Goal: Task Accomplishment & Management: Use online tool/utility

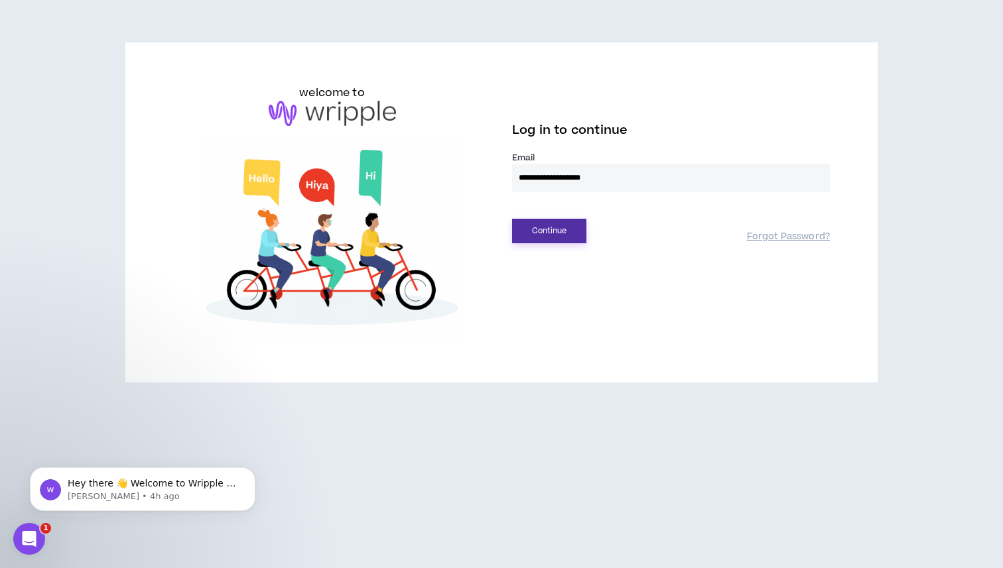
type input "**********"
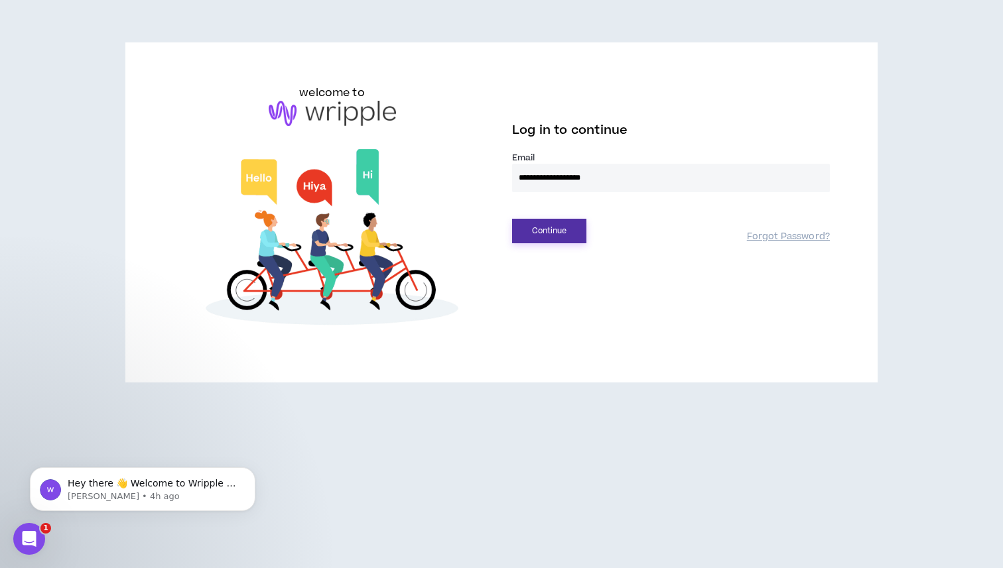
click at [544, 233] on button "Continue" at bounding box center [549, 231] width 74 height 25
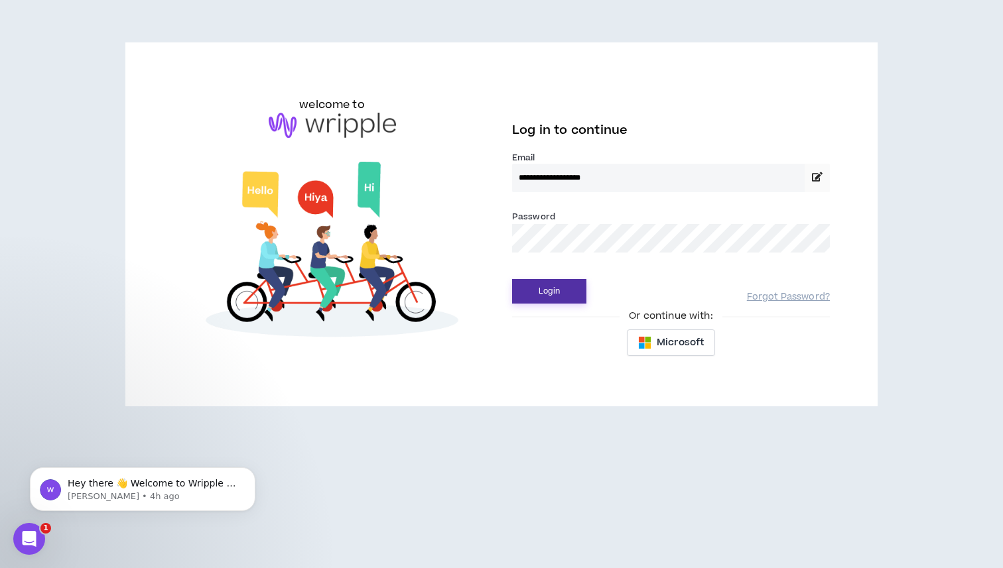
click at [570, 292] on button "Login" at bounding box center [549, 291] width 74 height 25
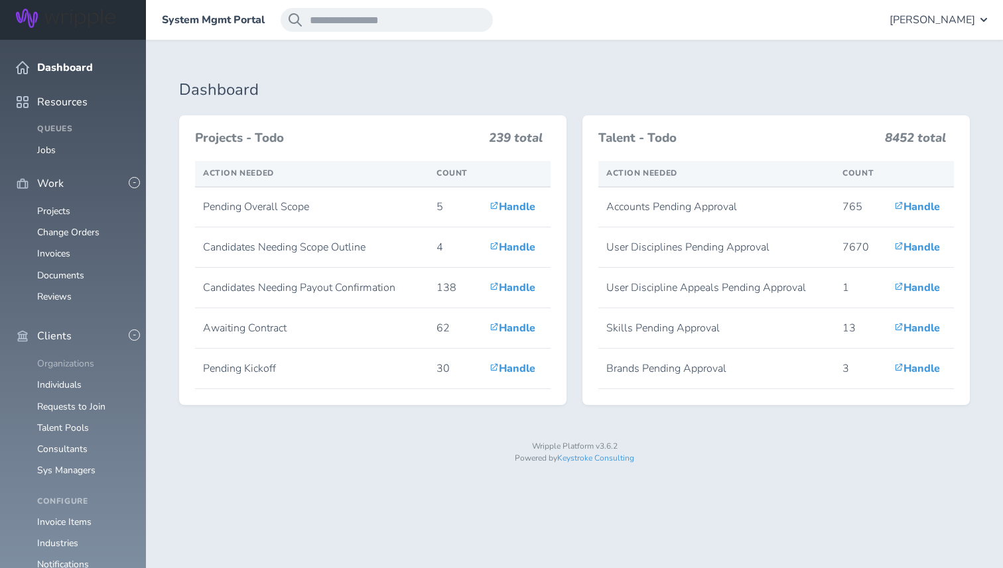
click at [75, 357] on link "Organizations" at bounding box center [65, 363] width 57 height 13
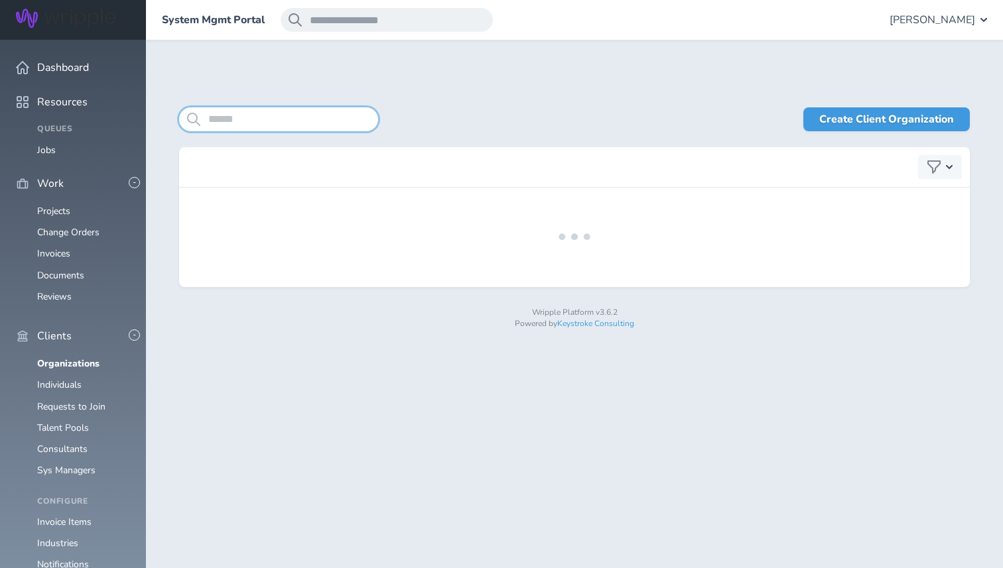
click at [269, 113] on input "search" at bounding box center [278, 119] width 199 height 24
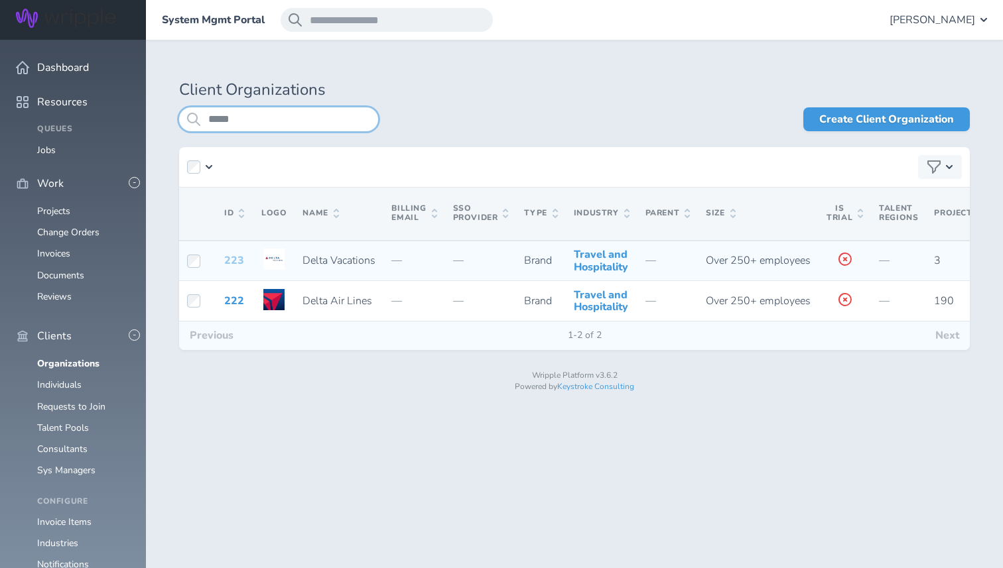
type input "*****"
click at [229, 268] on link "223" at bounding box center [234, 260] width 20 height 15
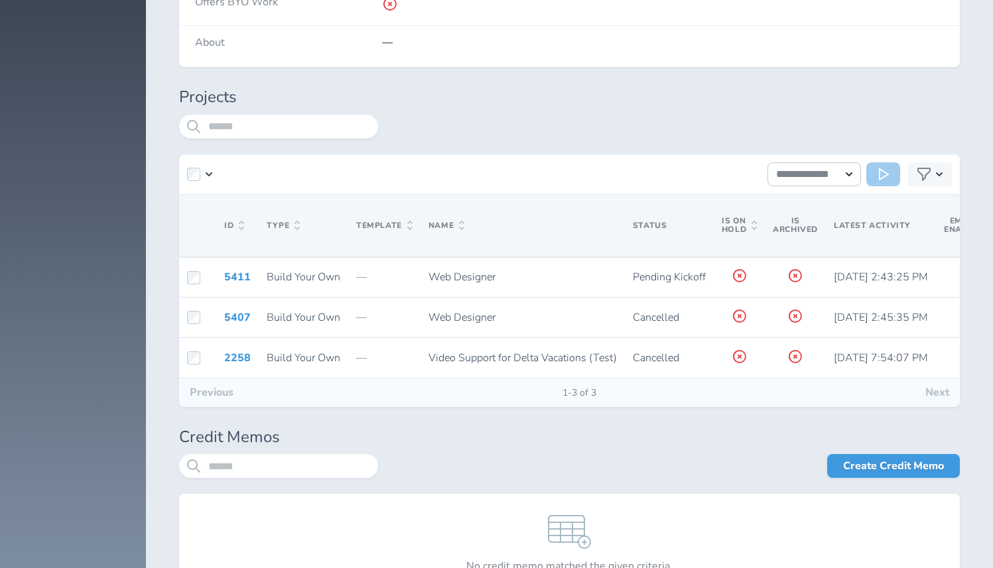
scroll to position [3422, 0]
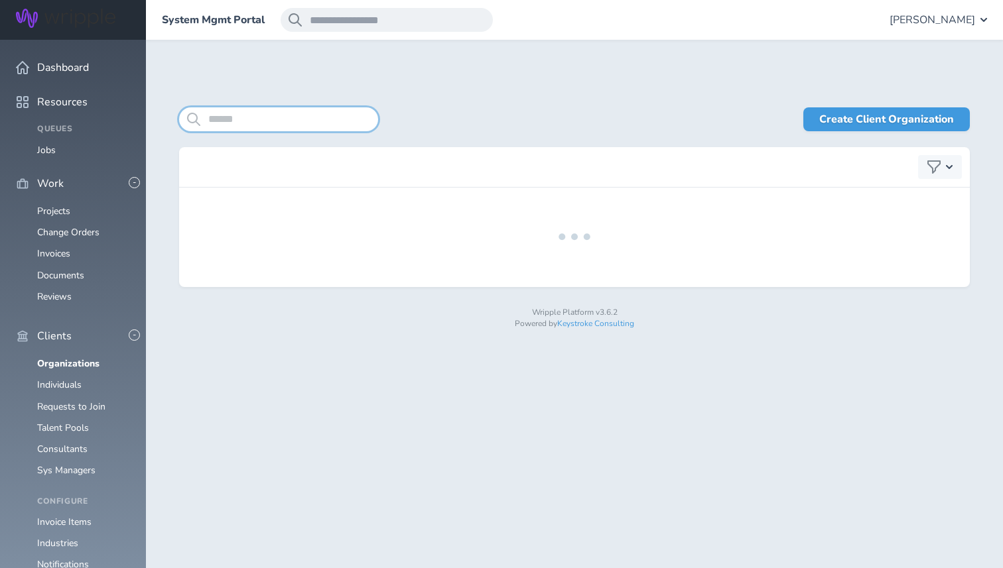
click at [256, 125] on input "search" at bounding box center [278, 119] width 199 height 24
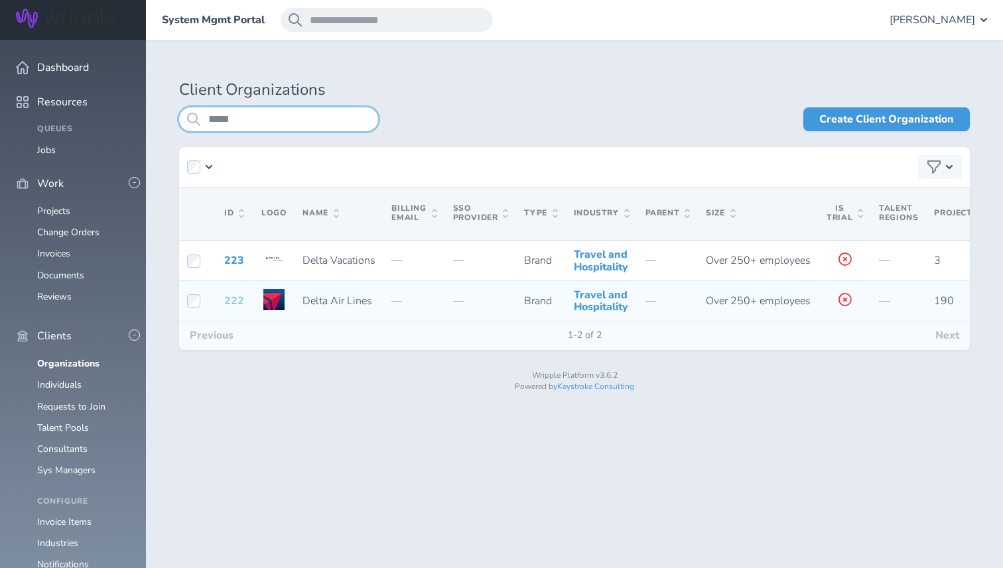
type input "*****"
click at [233, 308] on link "222" at bounding box center [234, 301] width 20 height 15
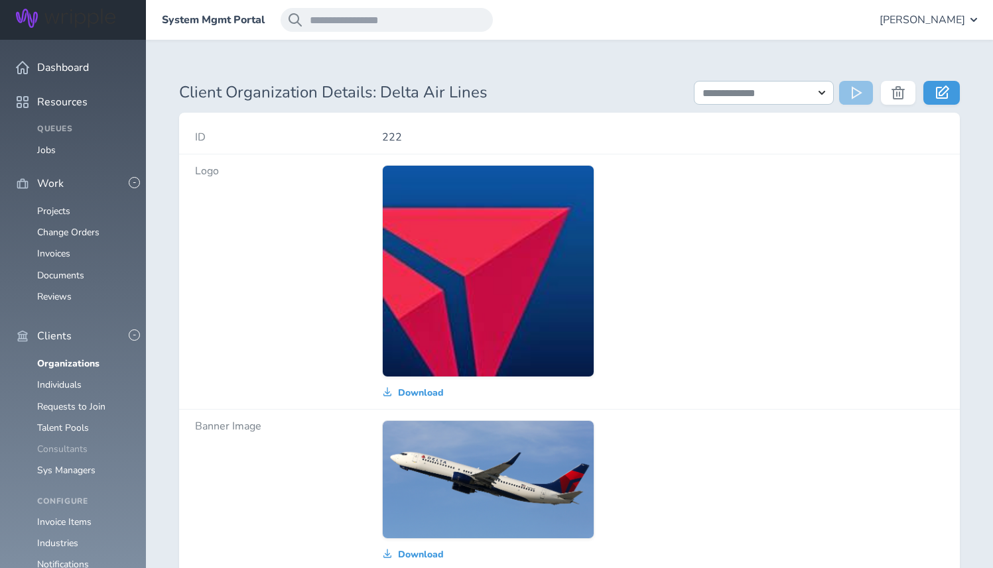
click at [70, 443] on link "Consultants" at bounding box center [62, 449] width 50 height 13
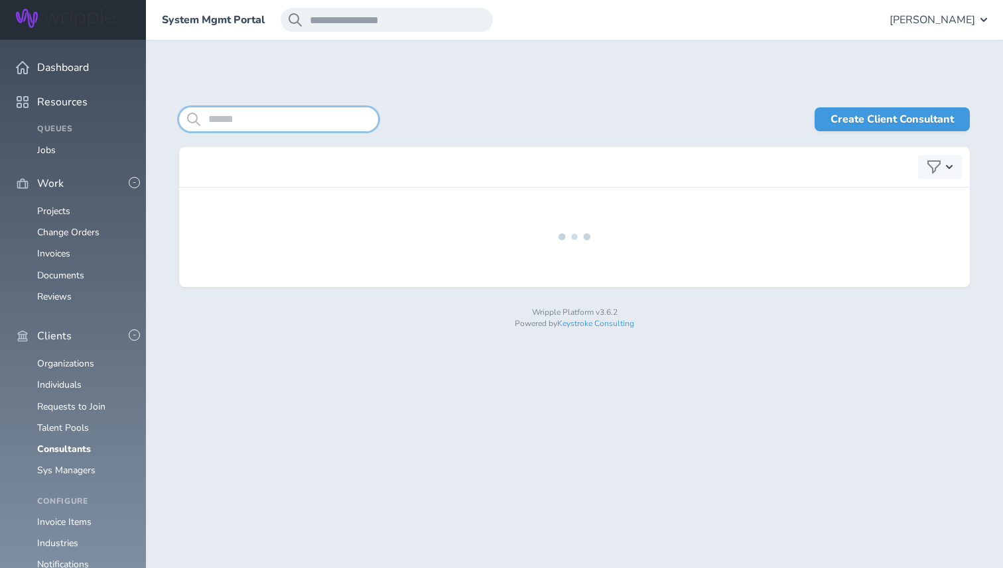
click at [239, 128] on input "search" at bounding box center [278, 119] width 199 height 24
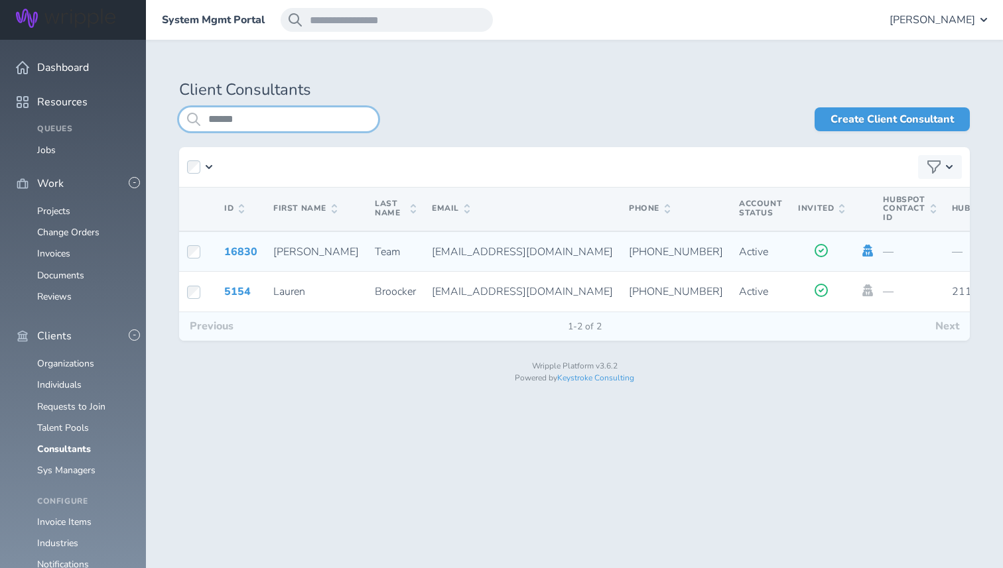
type input "******"
click at [863, 250] on icon at bounding box center [868, 251] width 11 height 12
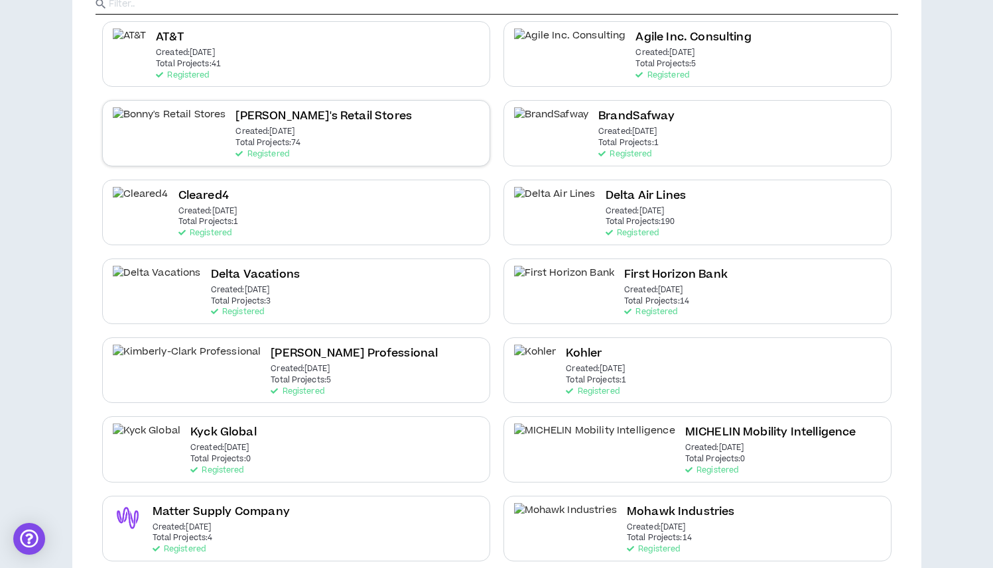
scroll to position [296, 0]
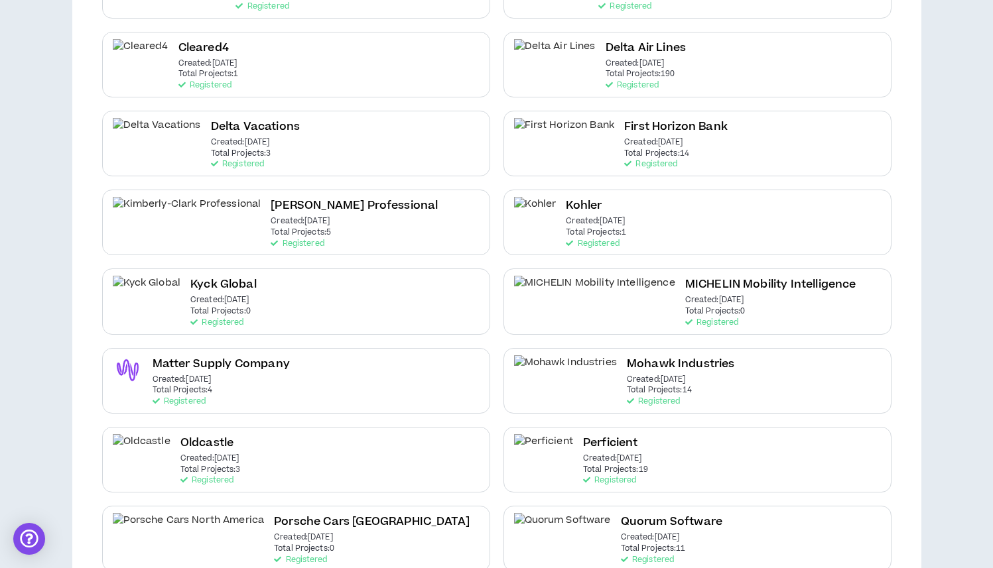
click at [601, 30] on div "AT&T Created: Dec 7 2020 Total Projects: 41 Registered Agile Inc. Consulting Cr…" at bounding box center [496, 341] width 802 height 949
click at [605, 56] on h2 "Delta Air Lines" at bounding box center [645, 48] width 80 height 18
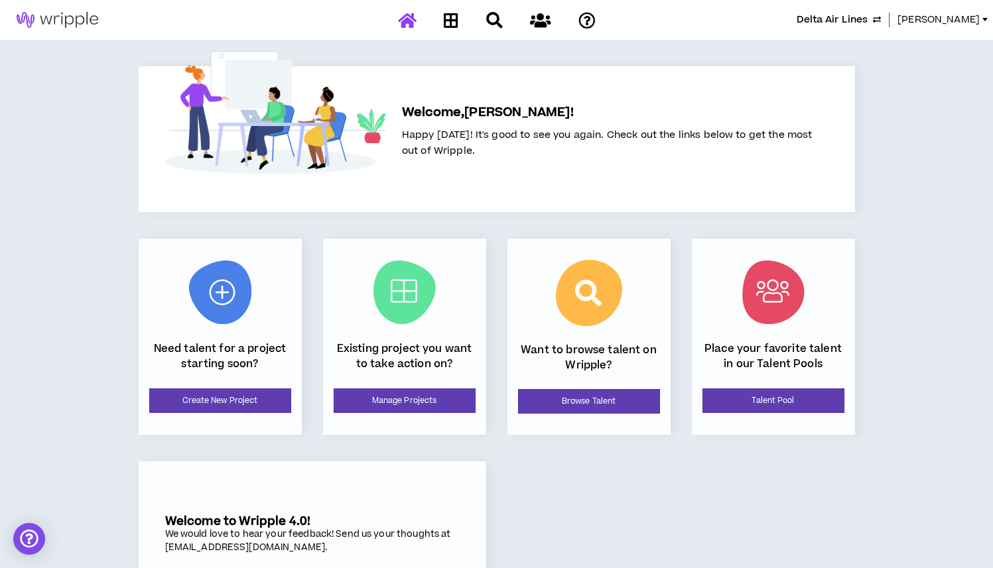
click at [448, 32] on div "Delta Air Lines Lauren-Bridget" at bounding box center [496, 20] width 993 height 40
click at [450, 19] on icon at bounding box center [451, 20] width 15 height 17
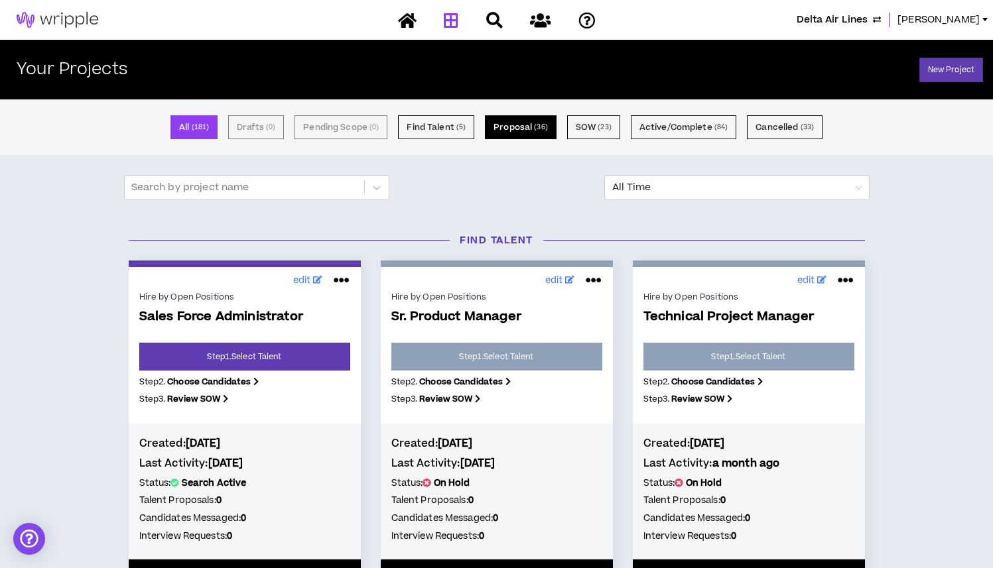
click at [516, 127] on button "Proposal ( 36 )" at bounding box center [521, 127] width 72 height 24
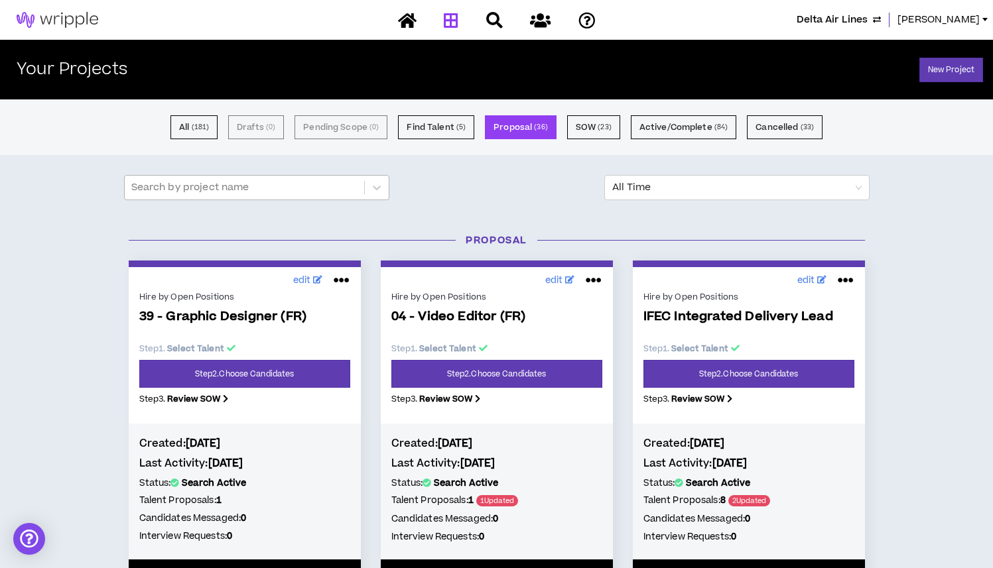
click at [241, 188] on div at bounding box center [244, 187] width 226 height 17
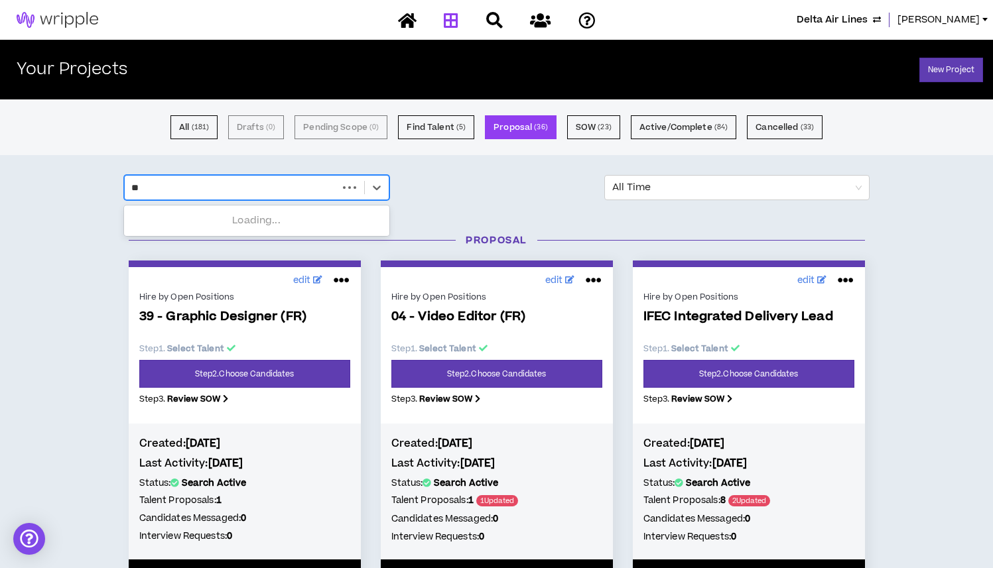
type input "***"
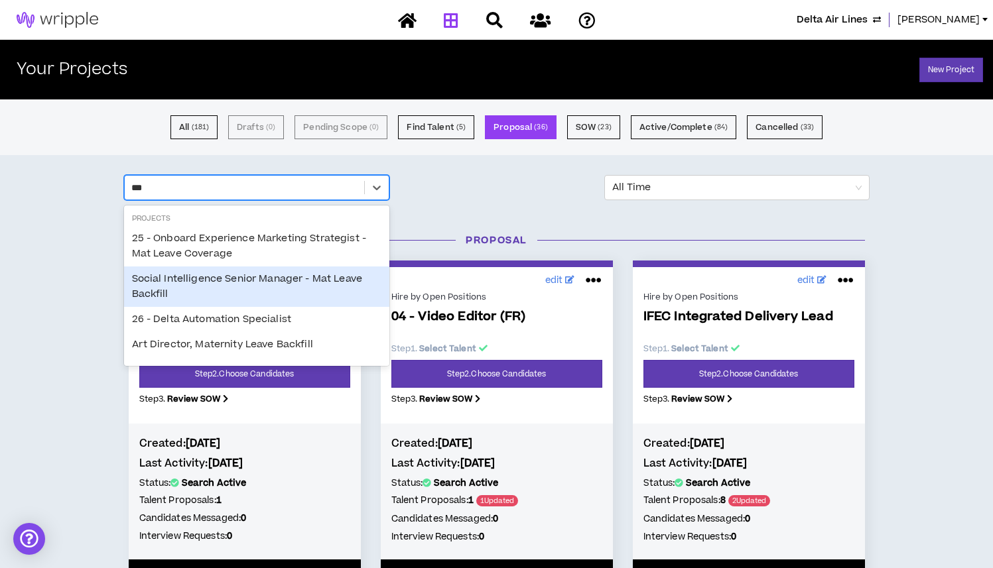
click at [227, 282] on div "Social Intelligence Senior Manager - Mat Leave Backfill" at bounding box center [256, 287] width 265 height 40
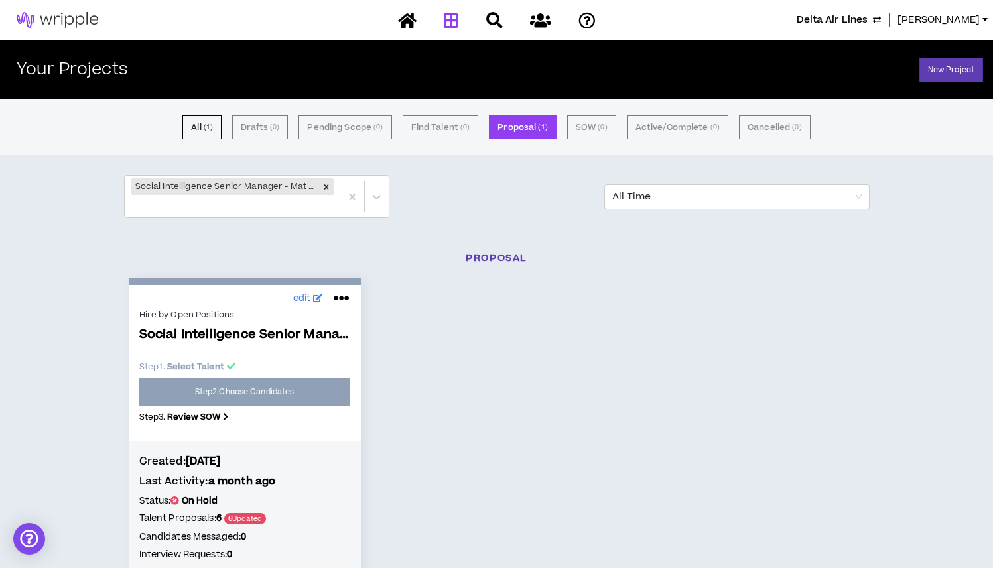
click at [308, 399] on div "Hire by Open Positions Social Intelligence Senior Manager - Mat Leave... Step 1…" at bounding box center [244, 369] width 211 height 127
click at [213, 131] on small "( 1 )" at bounding box center [208, 127] width 9 height 12
click at [97, 64] on h2 "Your Projects" at bounding box center [72, 69] width 111 height 19
click at [80, 25] on img at bounding box center [57, 20] width 115 height 16
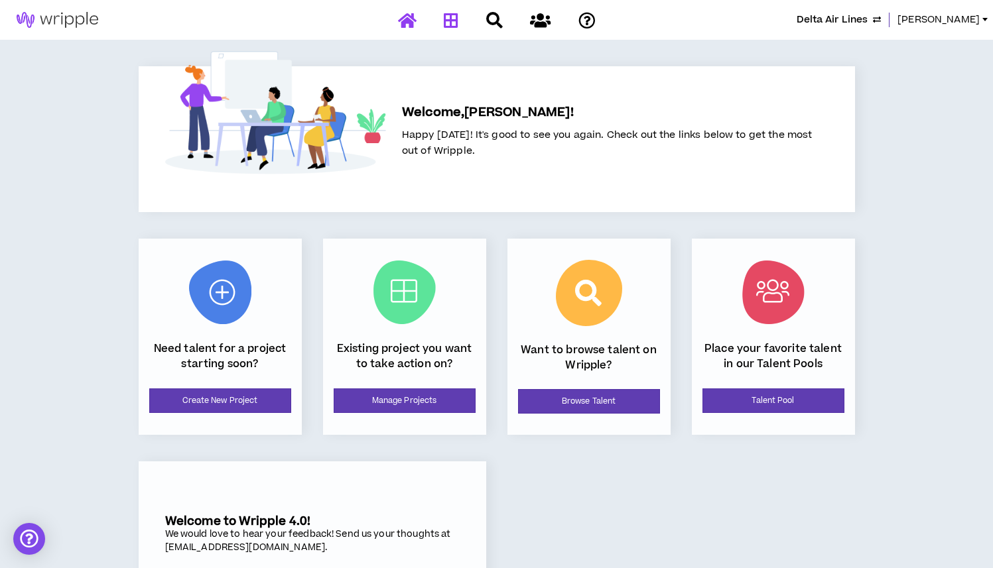
click at [456, 12] on icon at bounding box center [451, 20] width 15 height 17
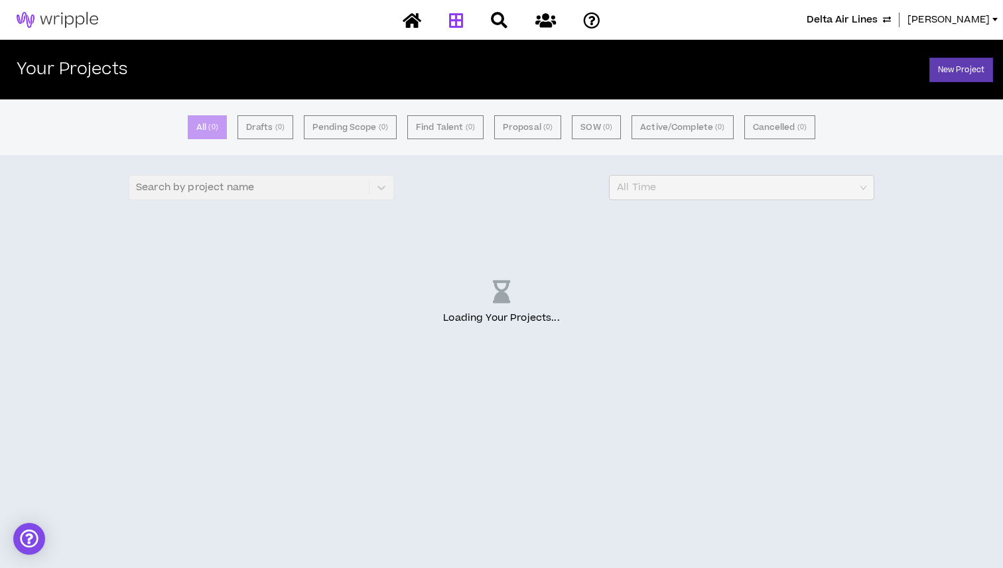
click at [226, 186] on div "Search by project name" at bounding box center [261, 187] width 265 height 25
click at [217, 188] on div "Search by project name" at bounding box center [261, 187] width 265 height 25
click at [380, 188] on div "Search by project name" at bounding box center [261, 187] width 265 height 25
click at [235, 186] on div "Search by project name" at bounding box center [261, 187] width 265 height 25
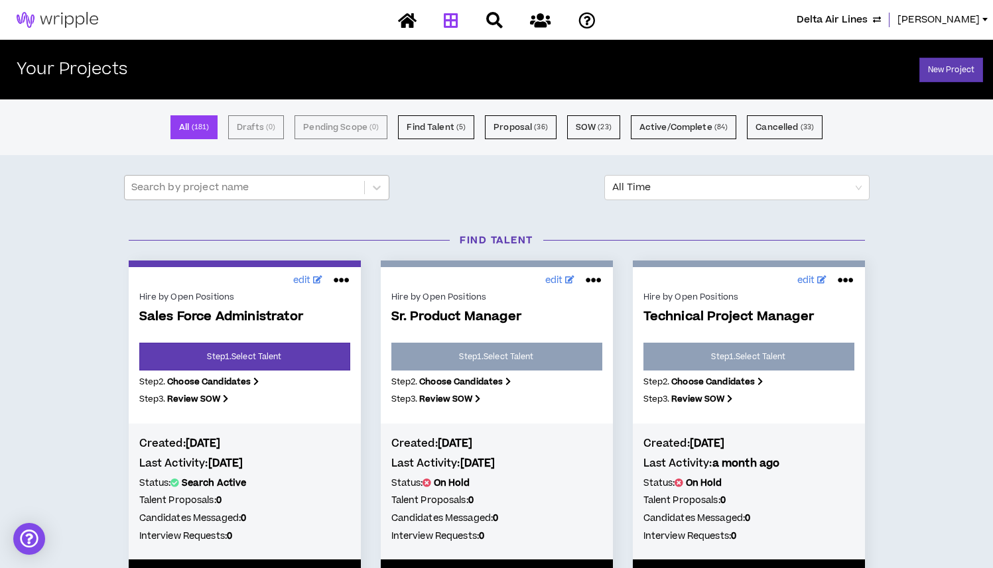
click at [231, 182] on div at bounding box center [244, 187] width 226 height 17
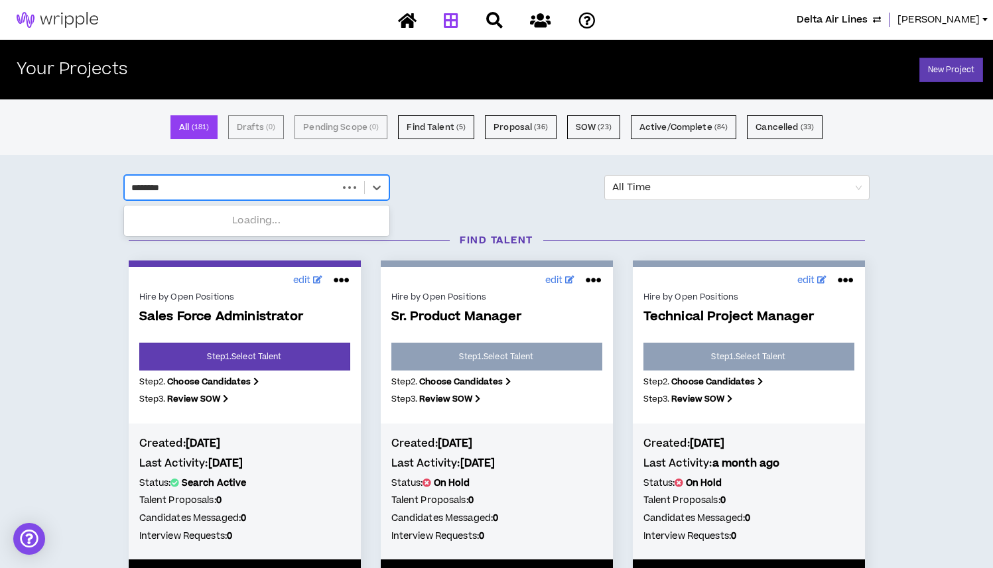
type input "*********"
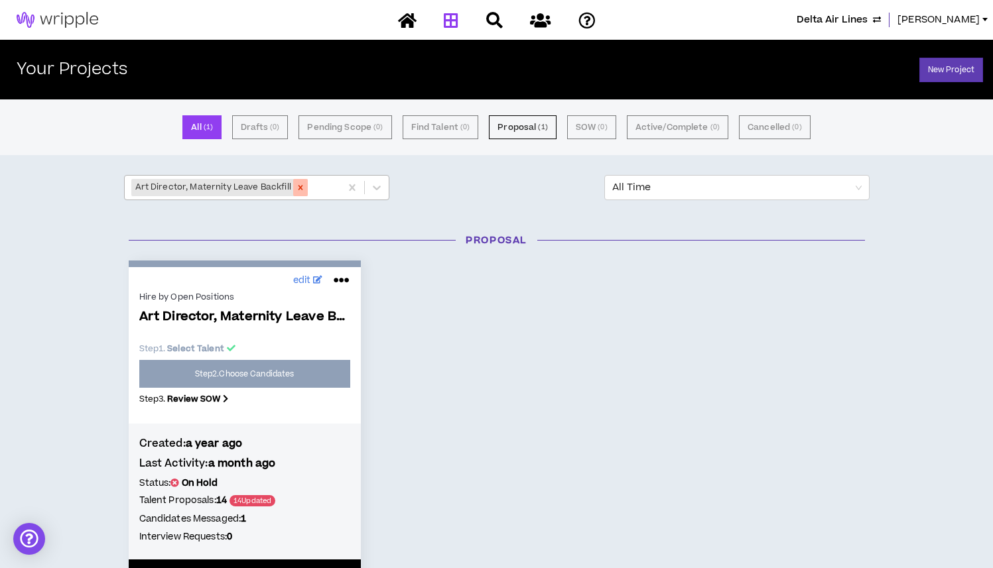
click at [300, 186] on icon "Remove Art Director, Maternity Leave Backfill" at bounding box center [300, 187] width 9 height 9
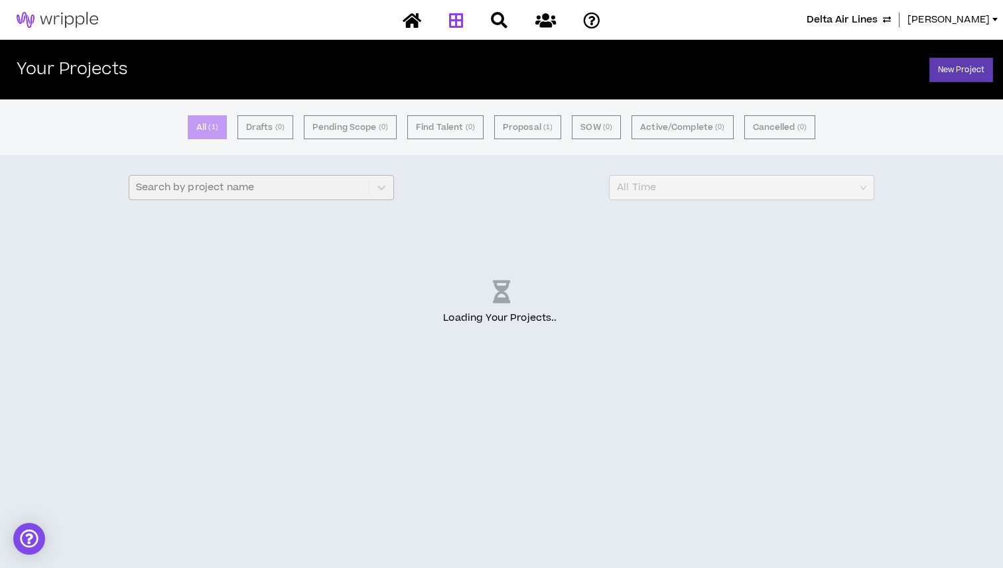
click at [255, 193] on div "Search by project name" at bounding box center [261, 187] width 265 height 25
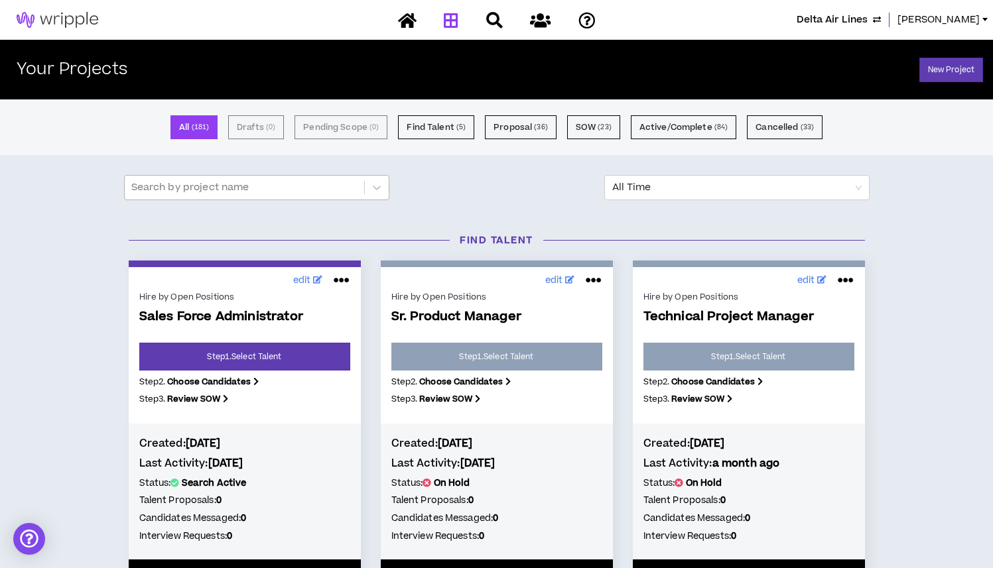
click at [206, 193] on div at bounding box center [244, 187] width 226 height 17
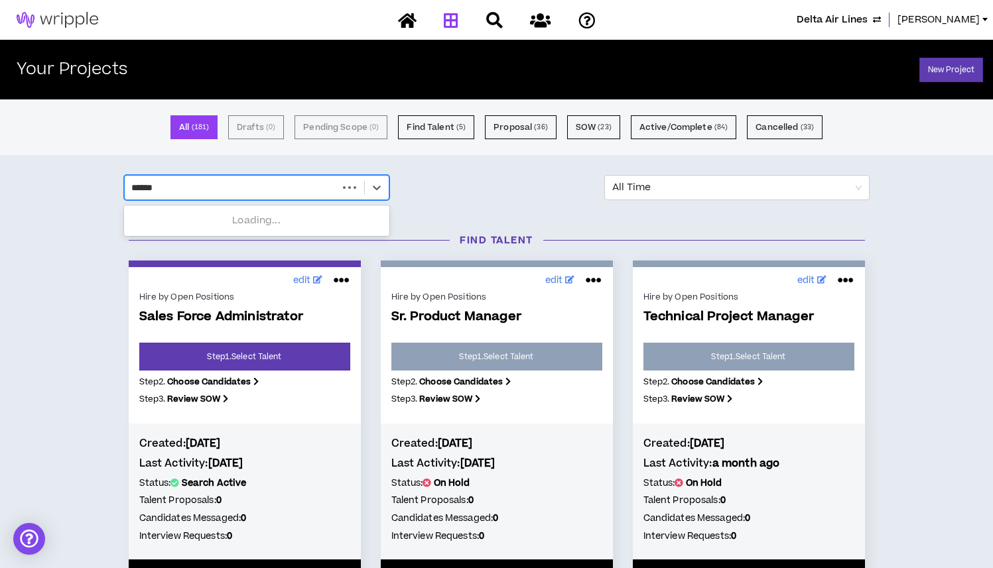
type input "*******"
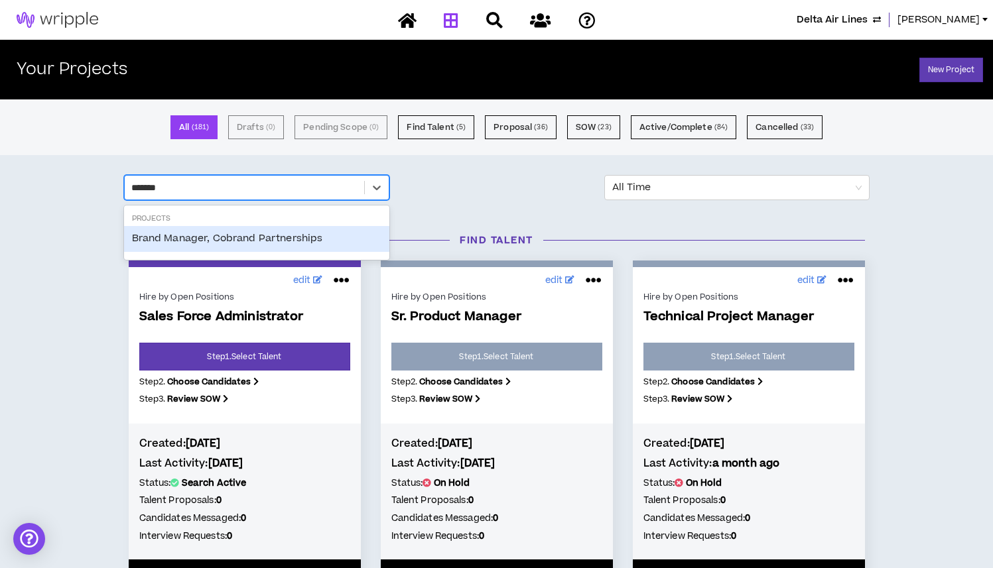
click at [185, 237] on div "Brand Manager, Cobrand Partnerships" at bounding box center [256, 238] width 265 height 25
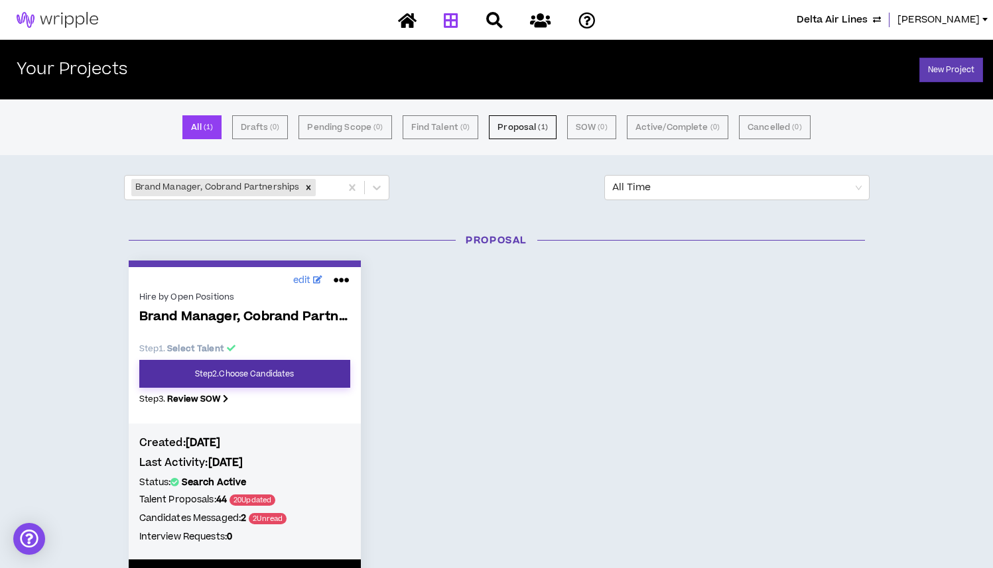
click at [278, 383] on link "Step 2 . Choose Candidates" at bounding box center [244, 374] width 211 height 28
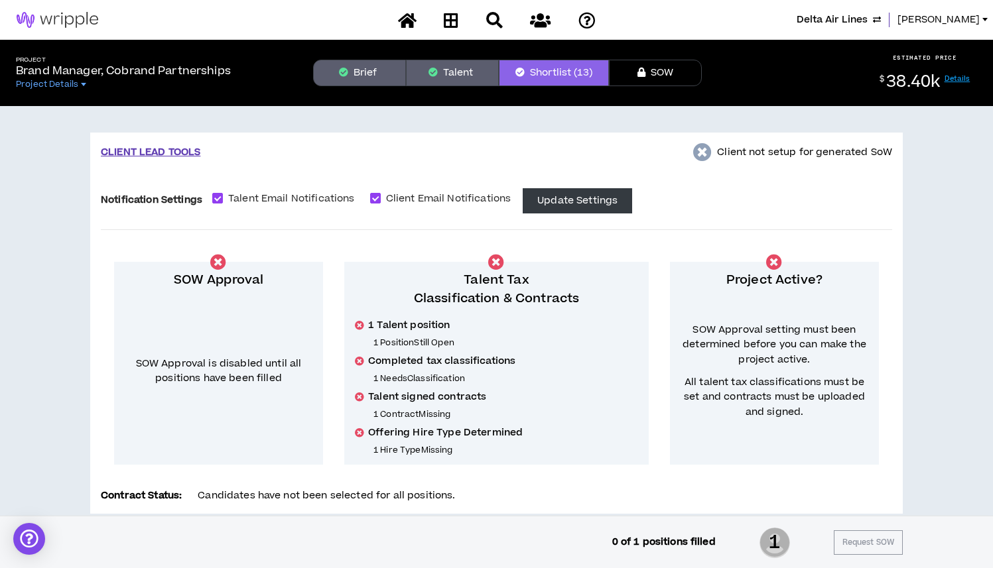
click at [458, 76] on button "Talent" at bounding box center [452, 73] width 93 height 27
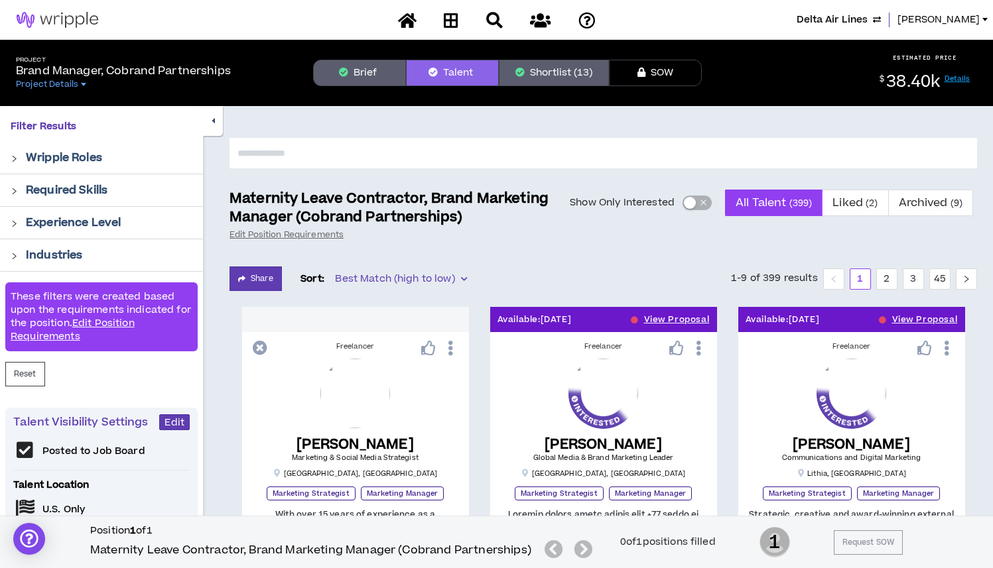
click at [366, 153] on input "text" at bounding box center [602, 153] width 747 height 31
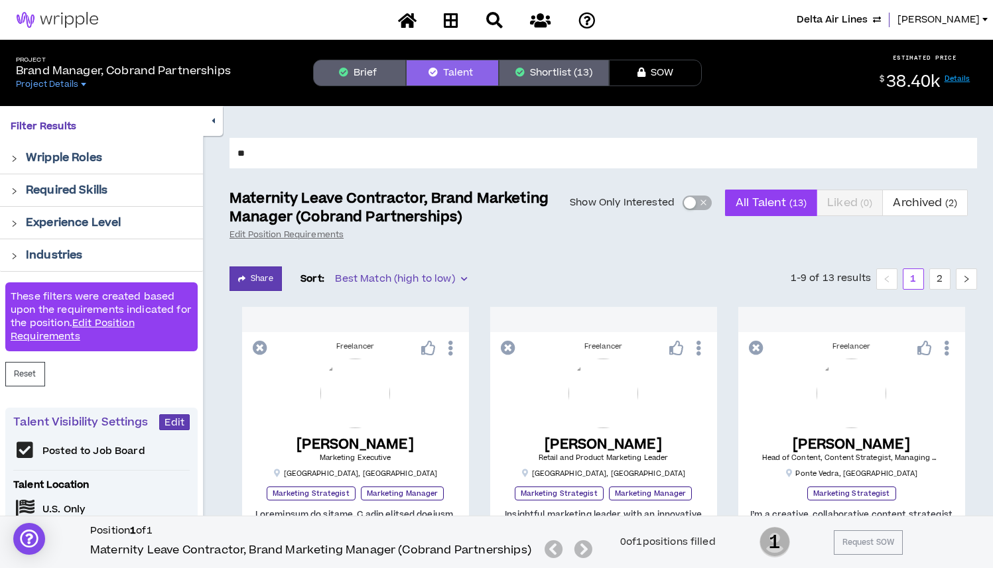
click at [275, 155] on input "**" at bounding box center [602, 153] width 747 height 31
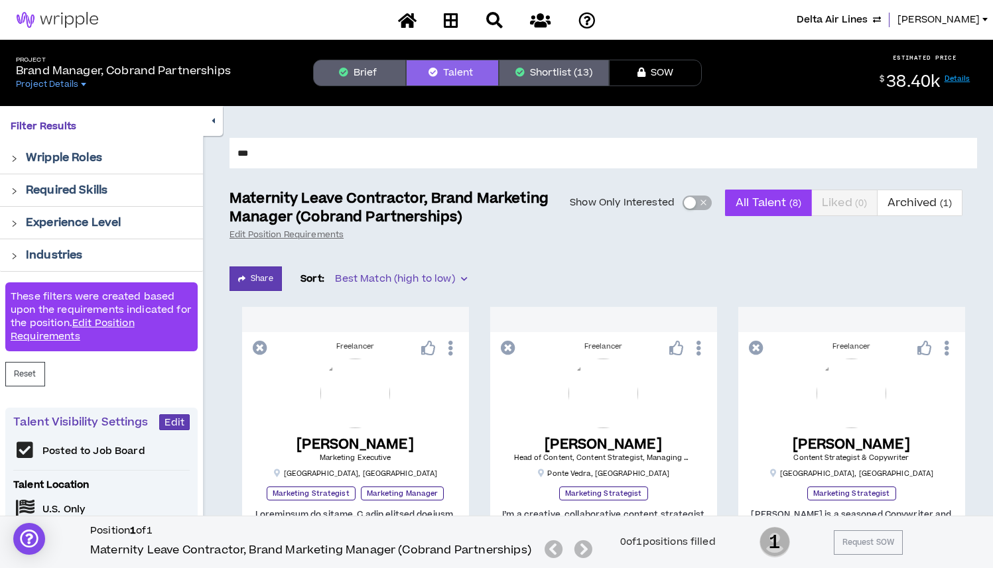
click at [271, 156] on input "***" at bounding box center [602, 153] width 747 height 31
type input "*****"
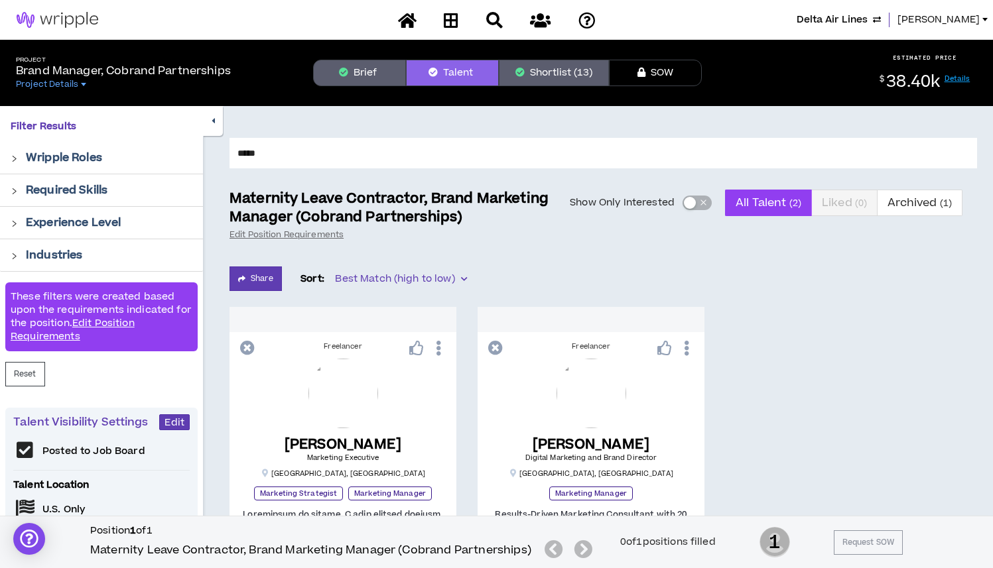
click at [982, 19] on div at bounding box center [984, 19] width 5 height 3
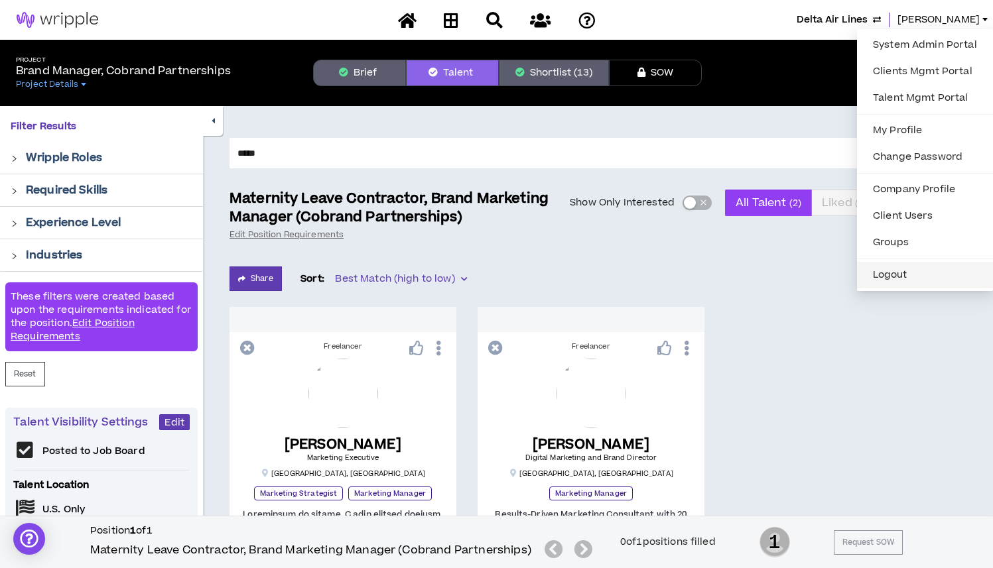
click at [887, 270] on button "Logout" at bounding box center [925, 275] width 120 height 20
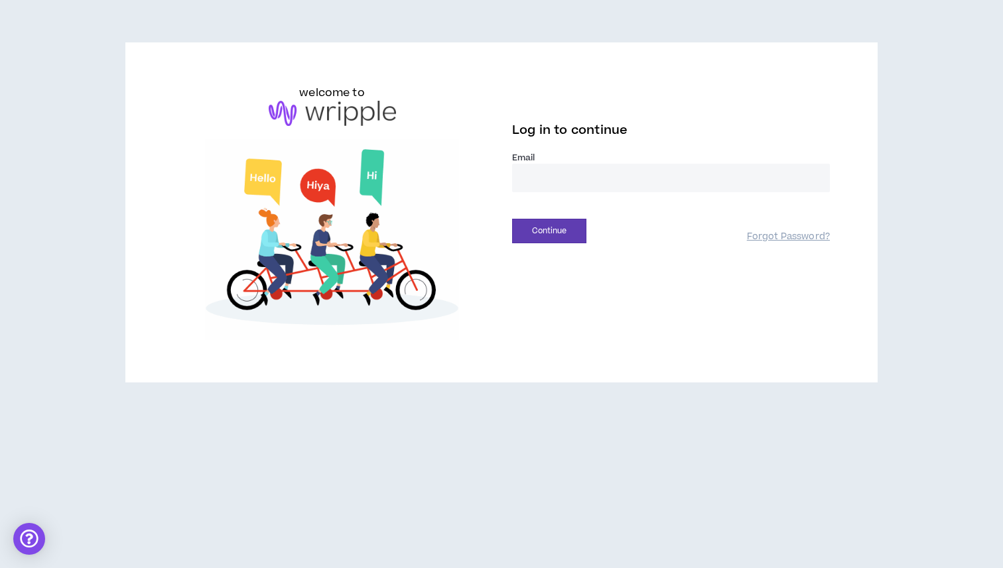
click at [545, 184] on input "email" at bounding box center [671, 178] width 318 height 29
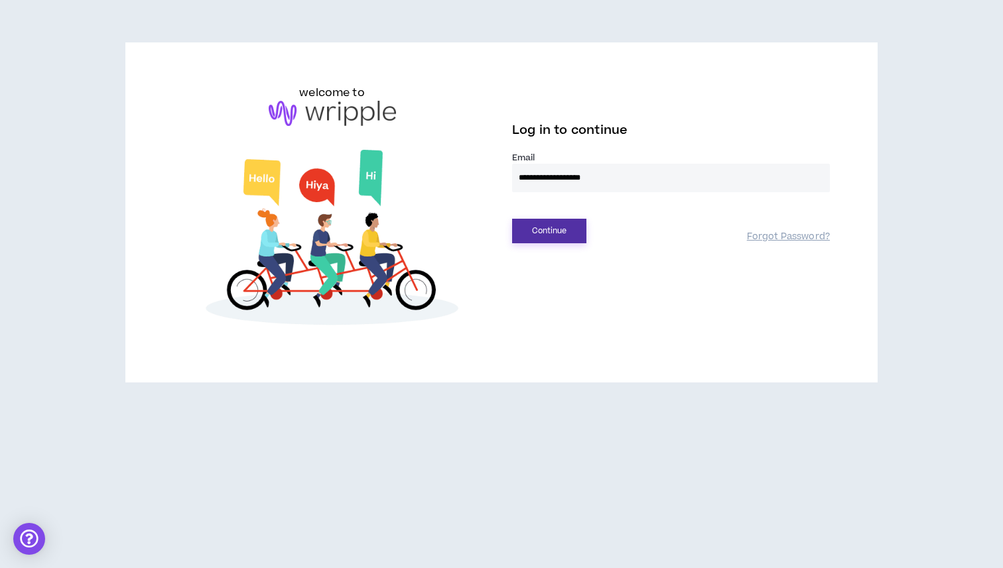
type input "**********"
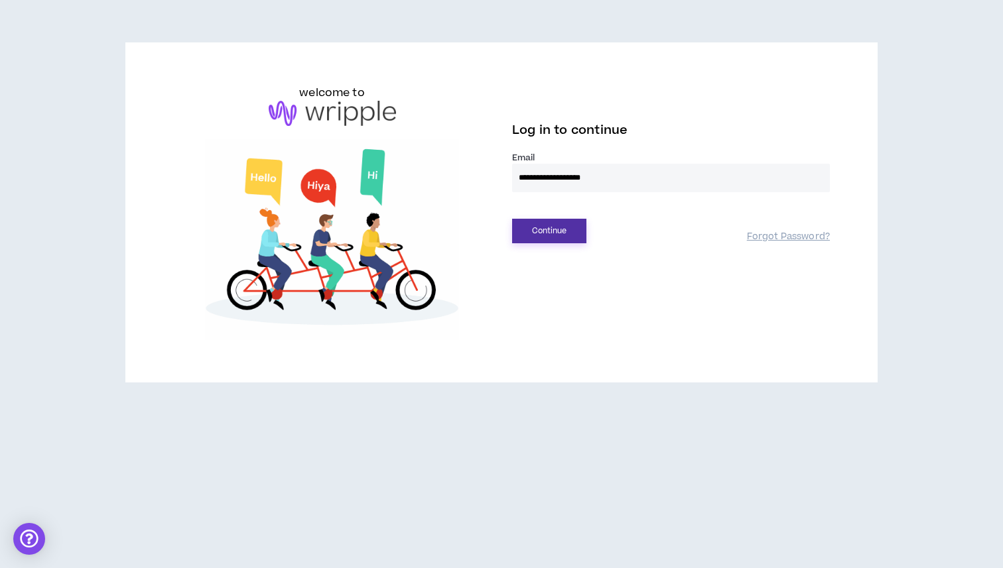
click at [557, 235] on button "Continue" at bounding box center [549, 231] width 74 height 25
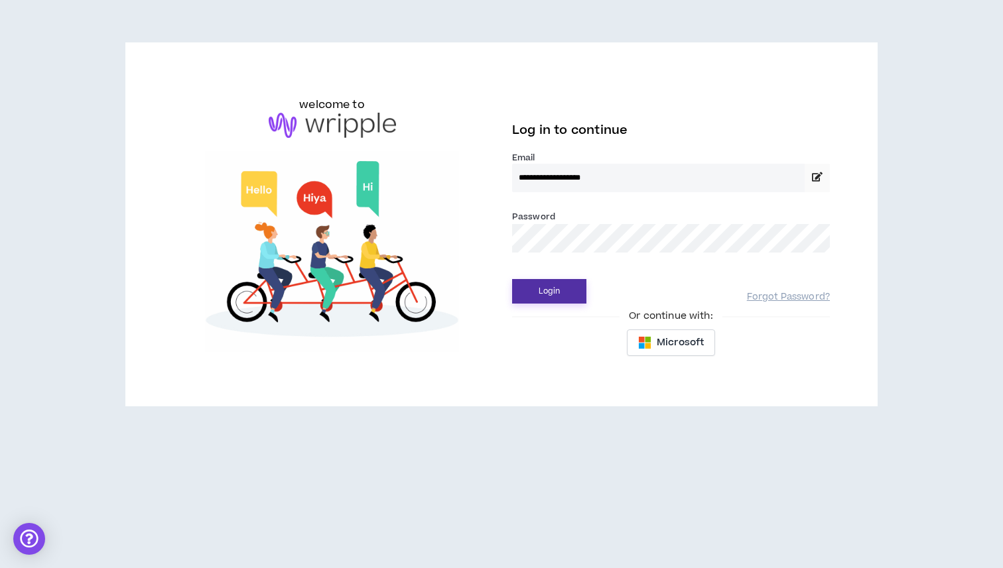
click at [554, 298] on button "Login" at bounding box center [549, 291] width 74 height 25
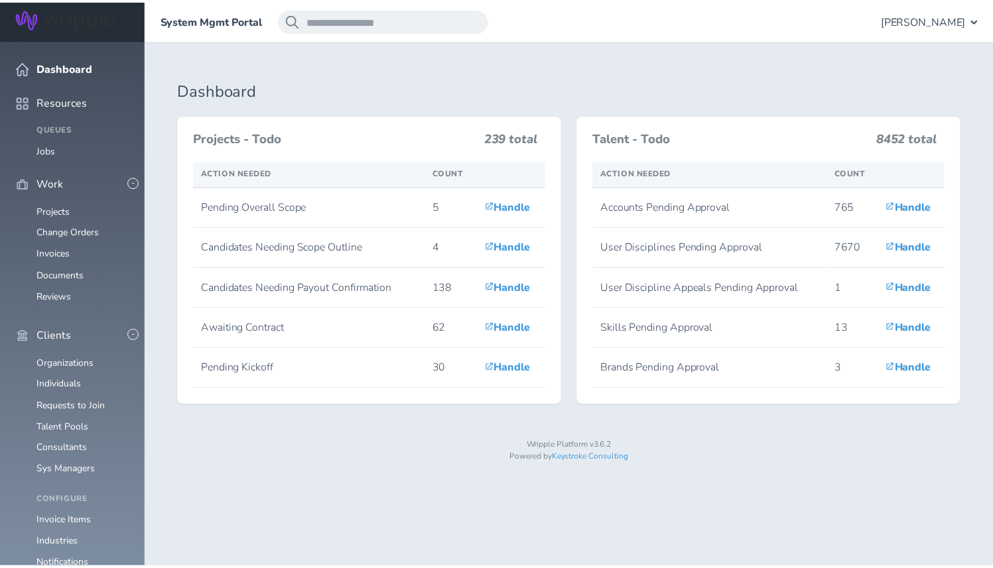
scroll to position [229, 0]
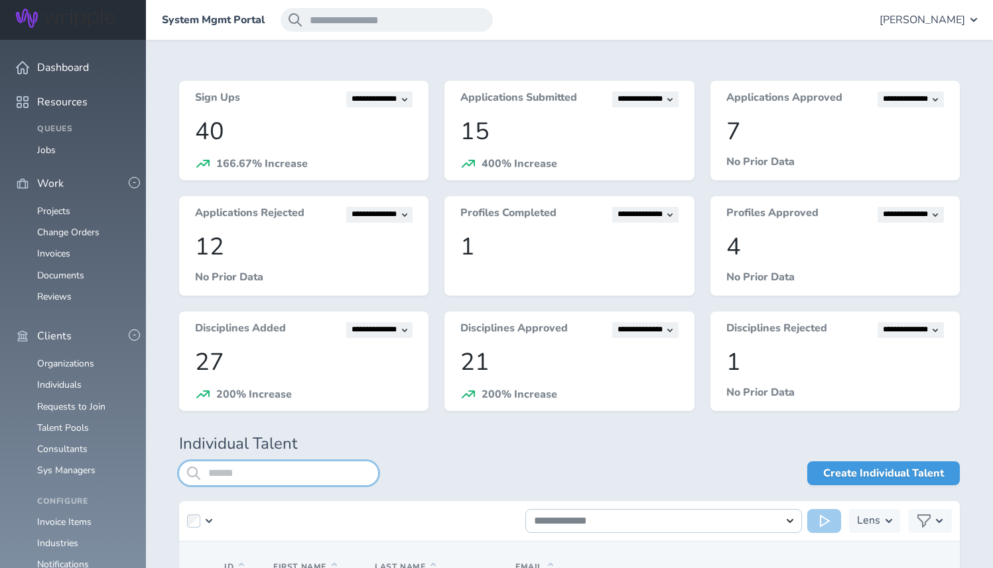
click at [270, 470] on input "search" at bounding box center [278, 474] width 199 height 24
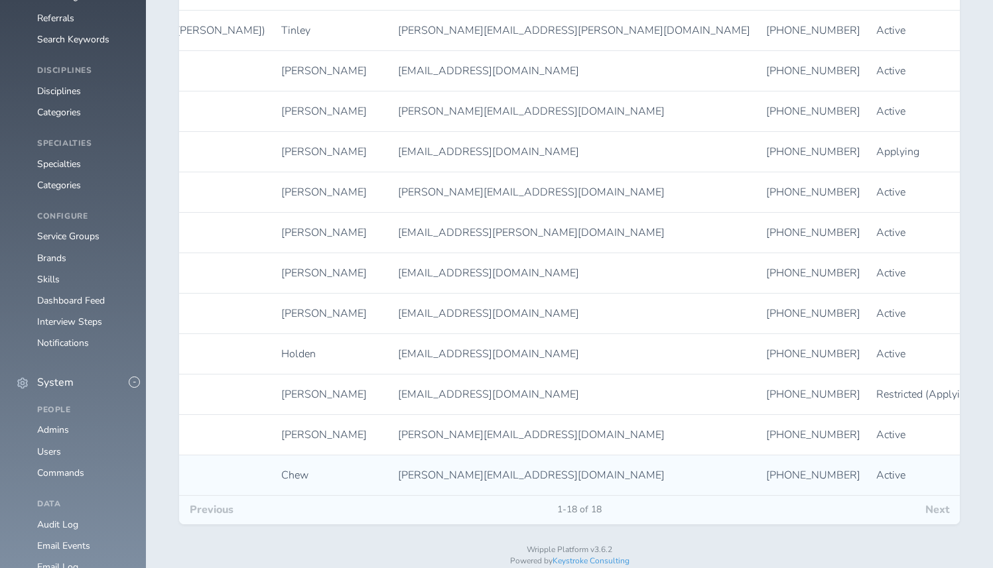
scroll to position [0, 199]
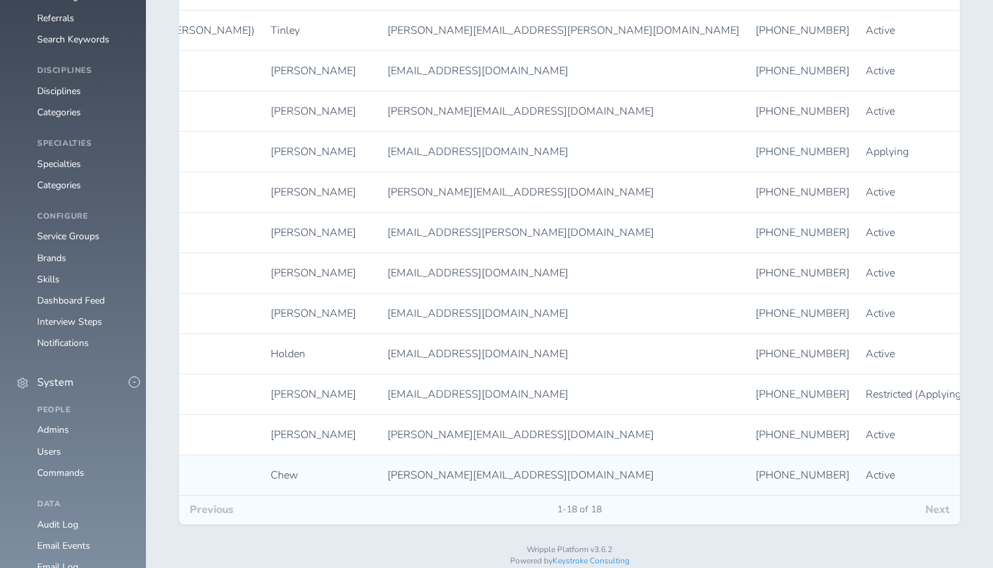
type input "*****"
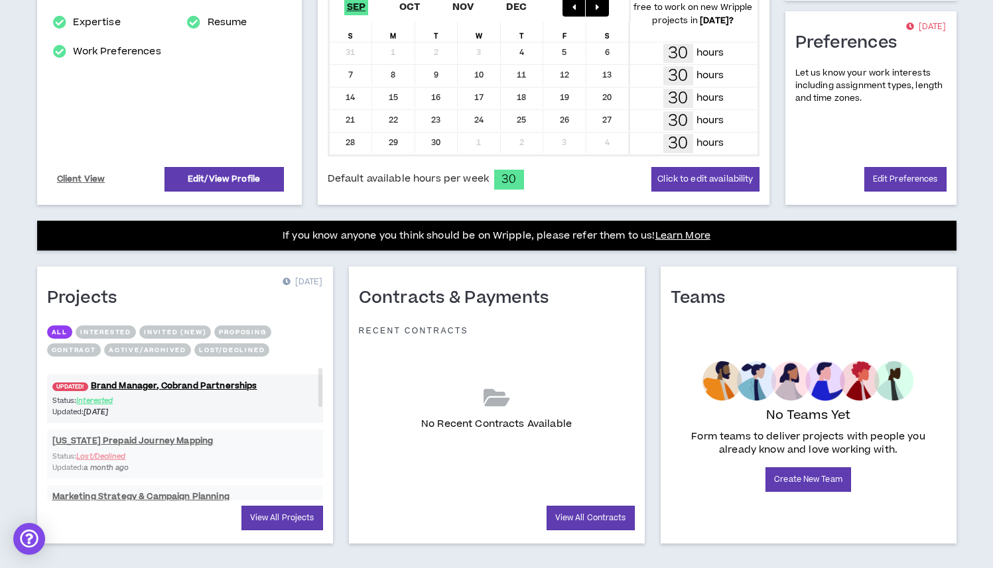
scroll to position [327, 0]
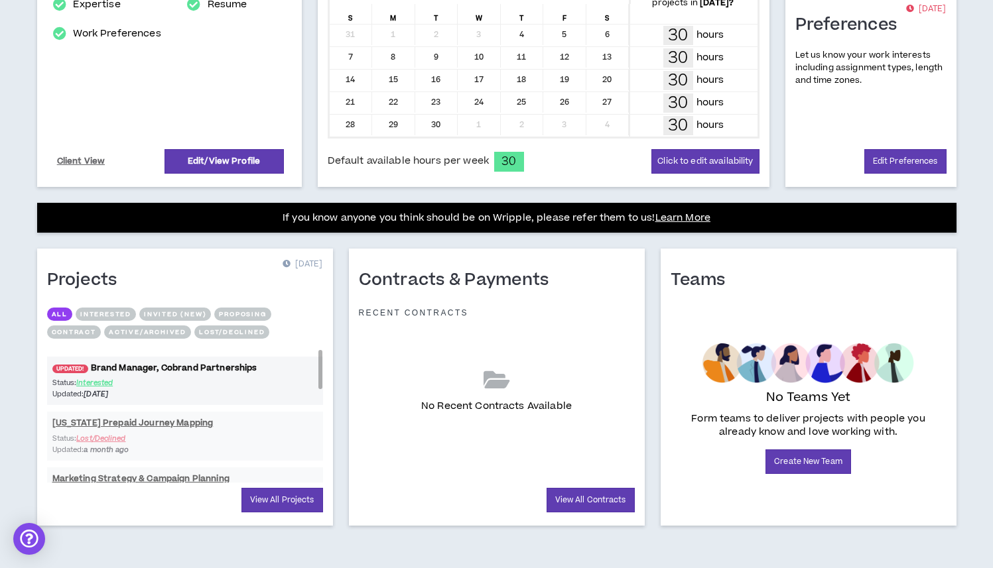
click at [227, 363] on link "UPDATED! Brand Manager, Cobrand Partnerships" at bounding box center [185, 368] width 276 height 13
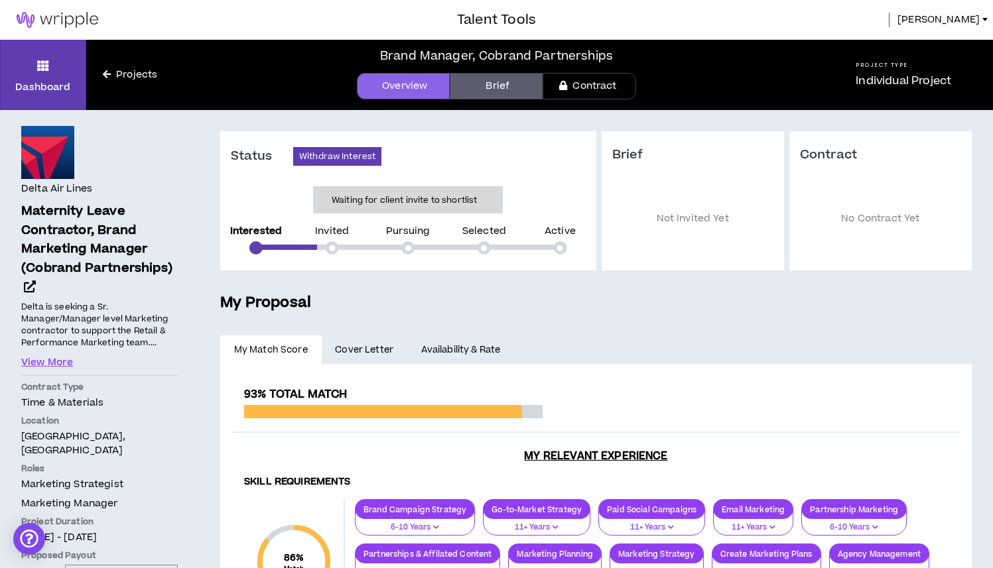
click at [370, 353] on span "Cover Letter" at bounding box center [364, 350] width 58 height 15
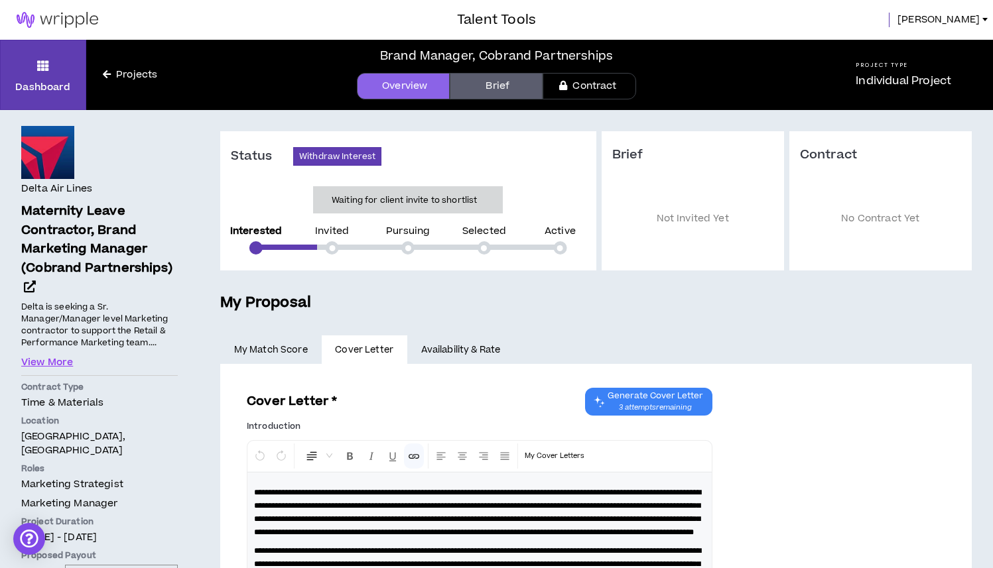
click at [501, 86] on link "Brief" at bounding box center [496, 86] width 93 height 27
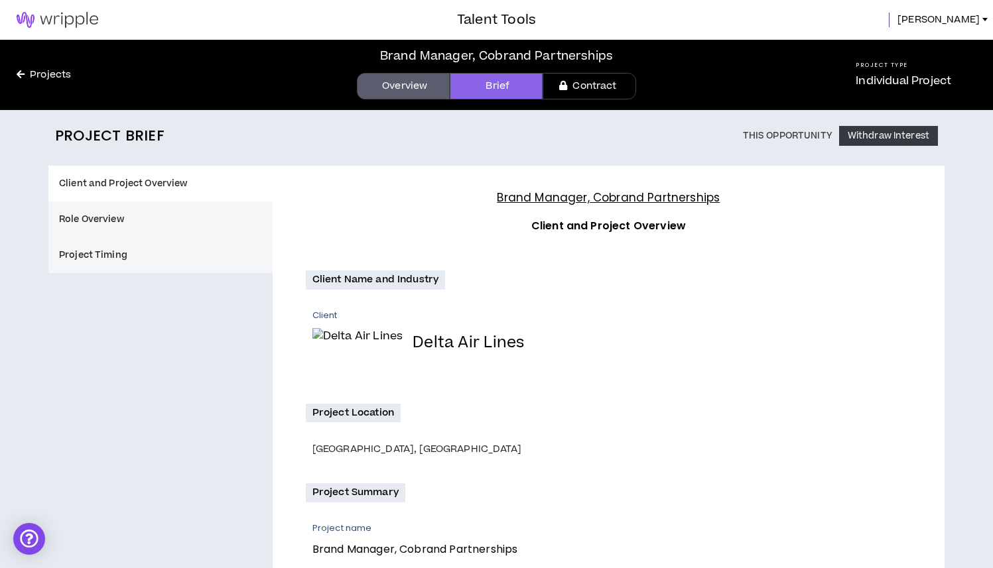
click at [405, 84] on link "Overview" at bounding box center [403, 86] width 93 height 27
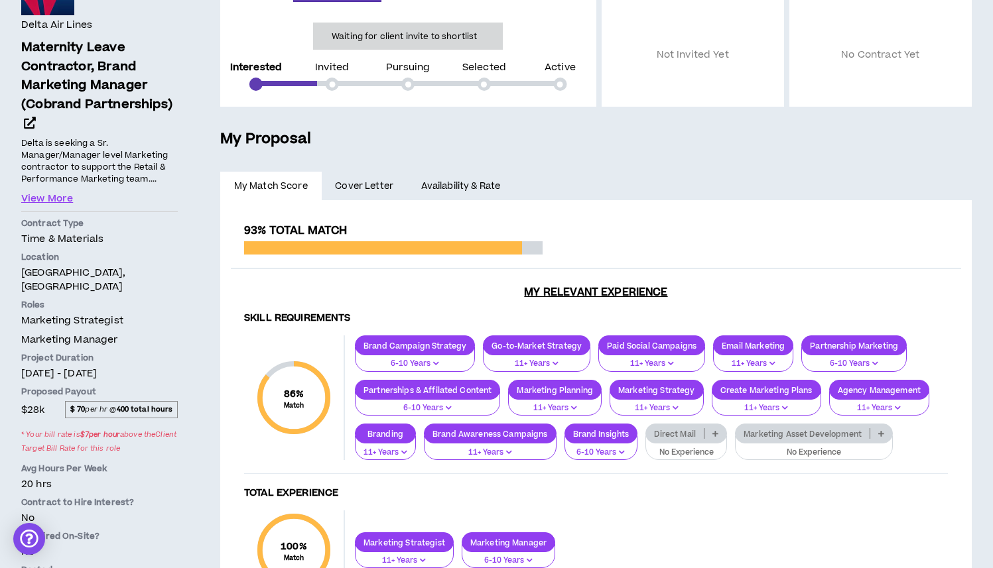
scroll to position [157, 0]
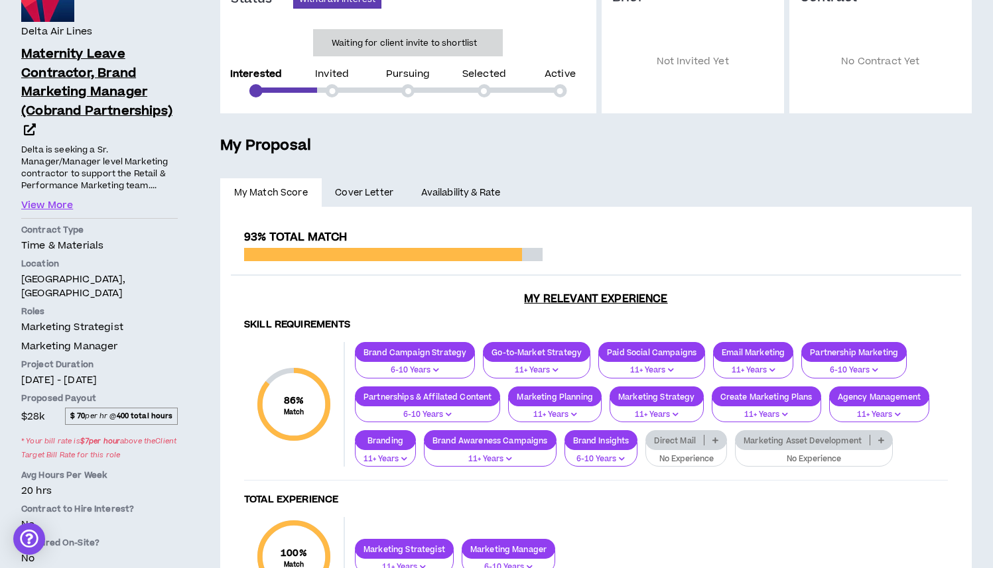
click at [30, 129] on icon at bounding box center [30, 129] width 12 height 12
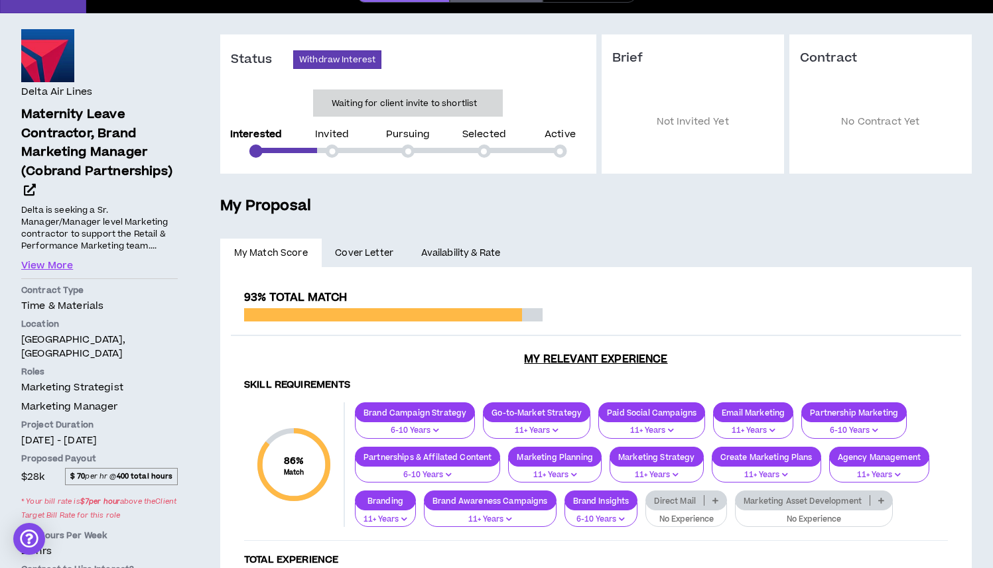
scroll to position [36, 0]
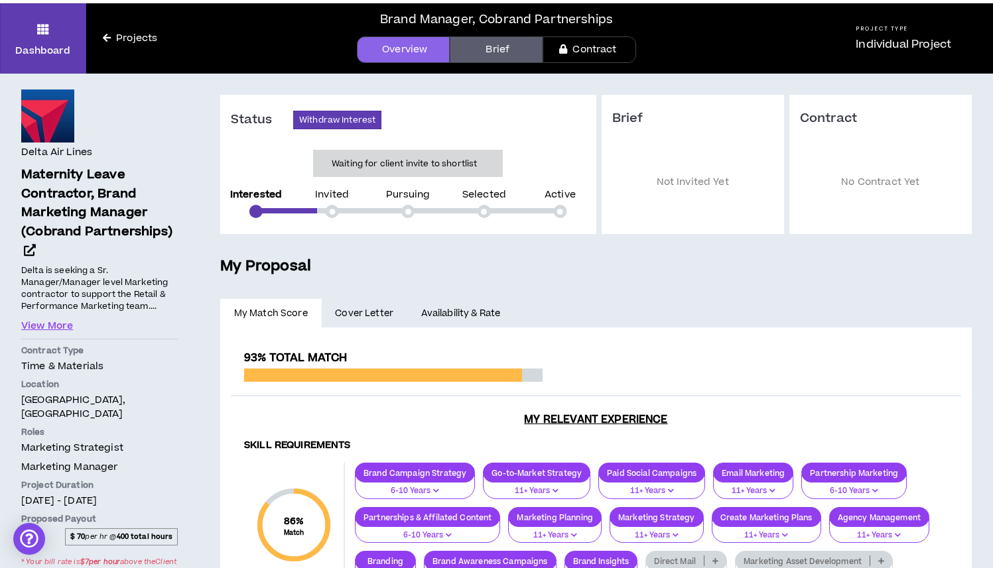
click at [380, 321] on link "Cover Letter" at bounding box center [365, 313] width 86 height 29
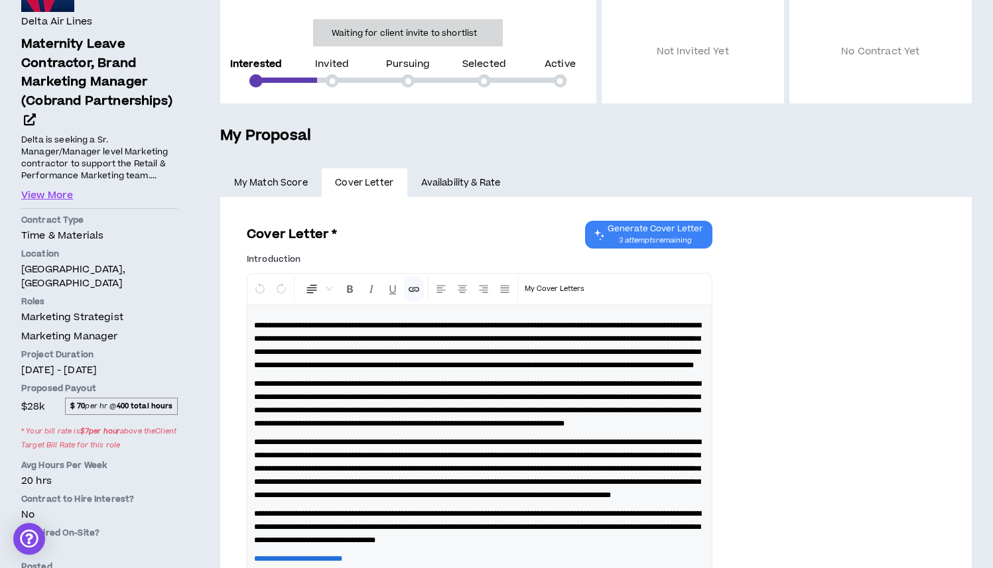
scroll to position [177, 0]
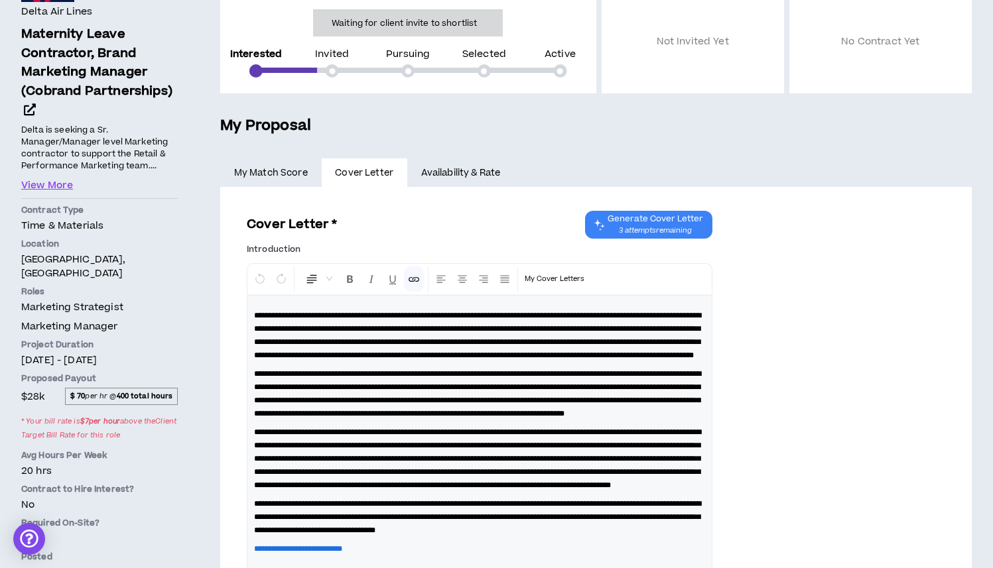
click at [456, 175] on link "Availability & Rate" at bounding box center [460, 172] width 107 height 29
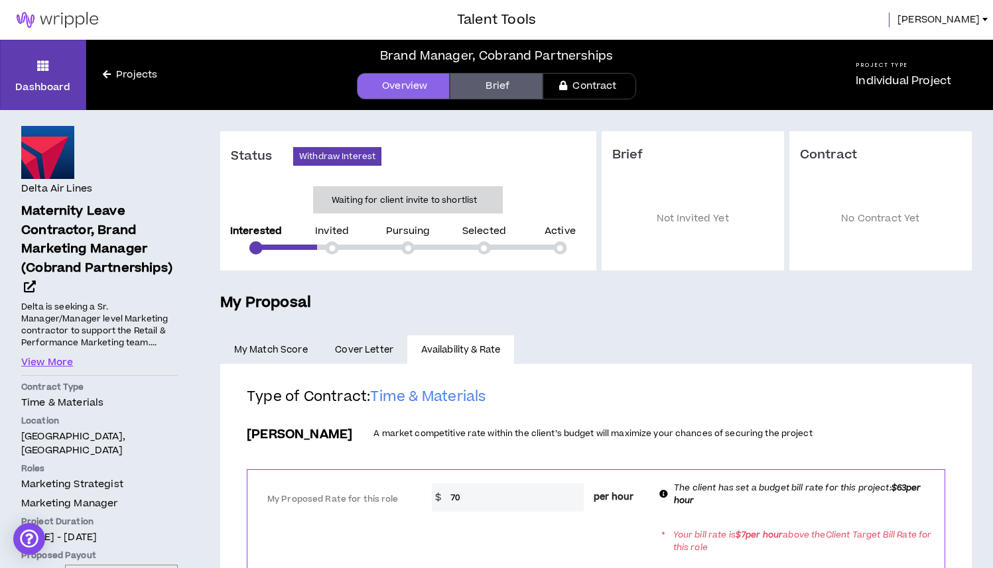
click at [971, 19] on span "Katie" at bounding box center [938, 20] width 82 height 15
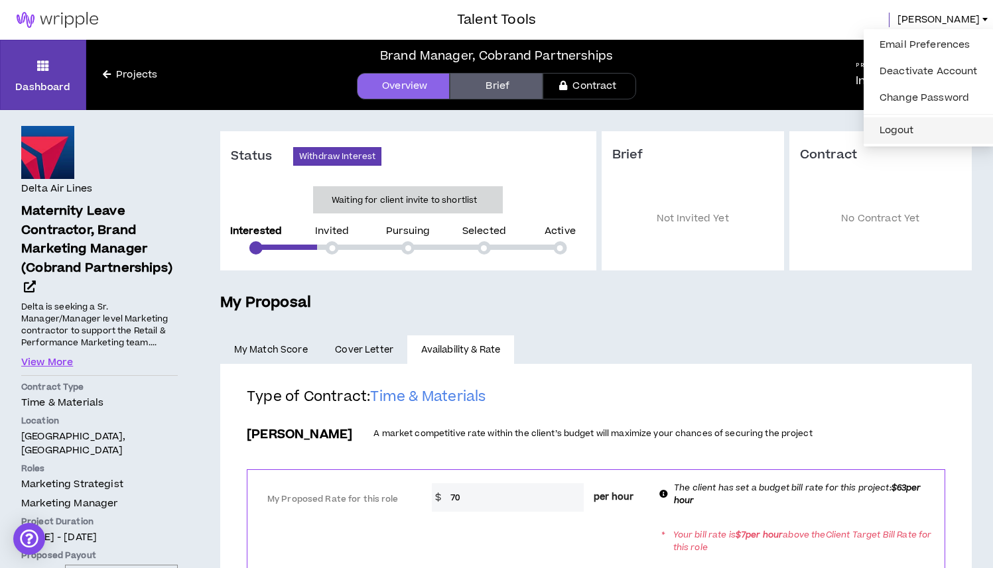
click at [901, 140] on button "Logout" at bounding box center [928, 131] width 114 height 20
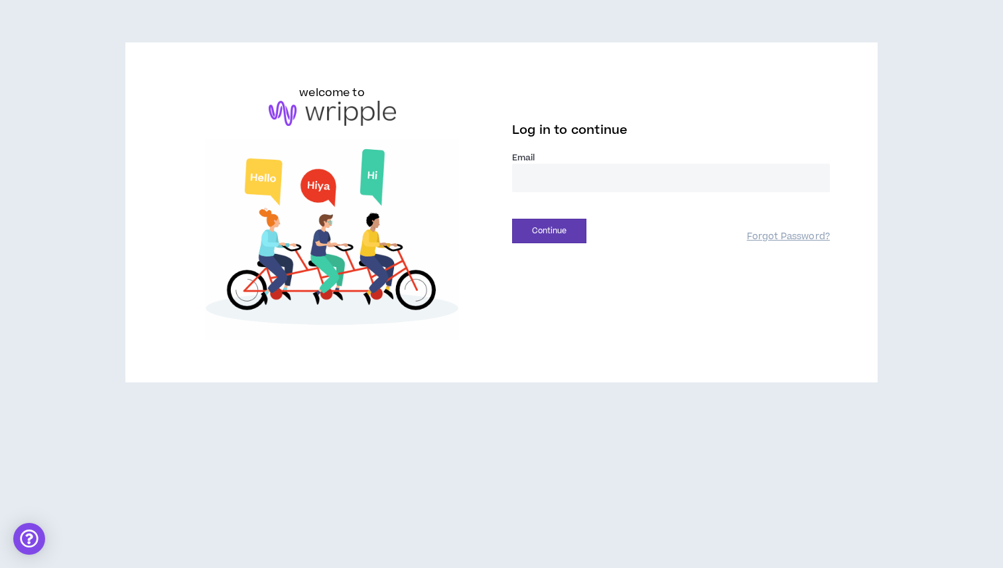
click at [554, 169] on input "email" at bounding box center [671, 178] width 318 height 29
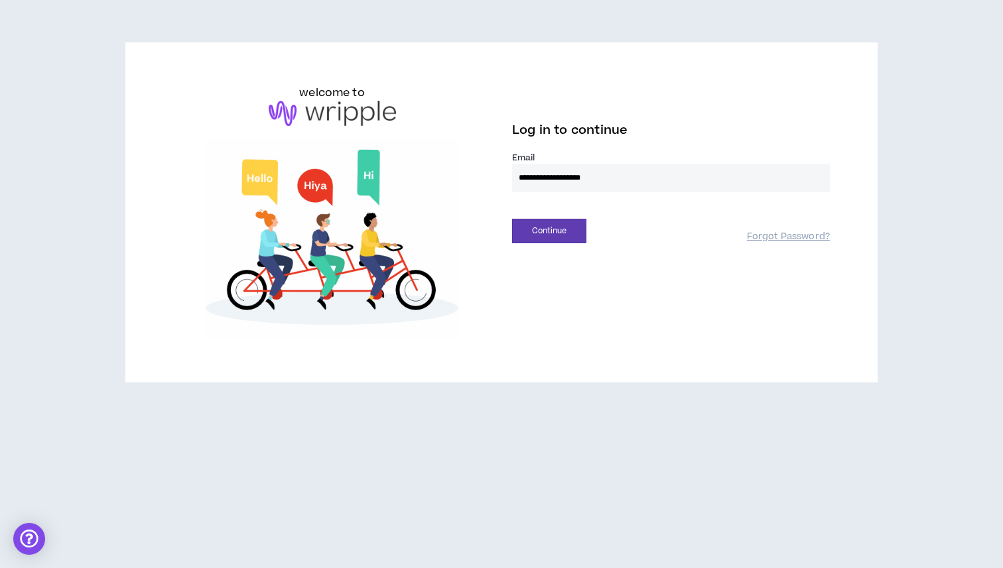
type input "**********"
click at [556, 244] on div "**********" at bounding box center [501, 212] width 678 height 255
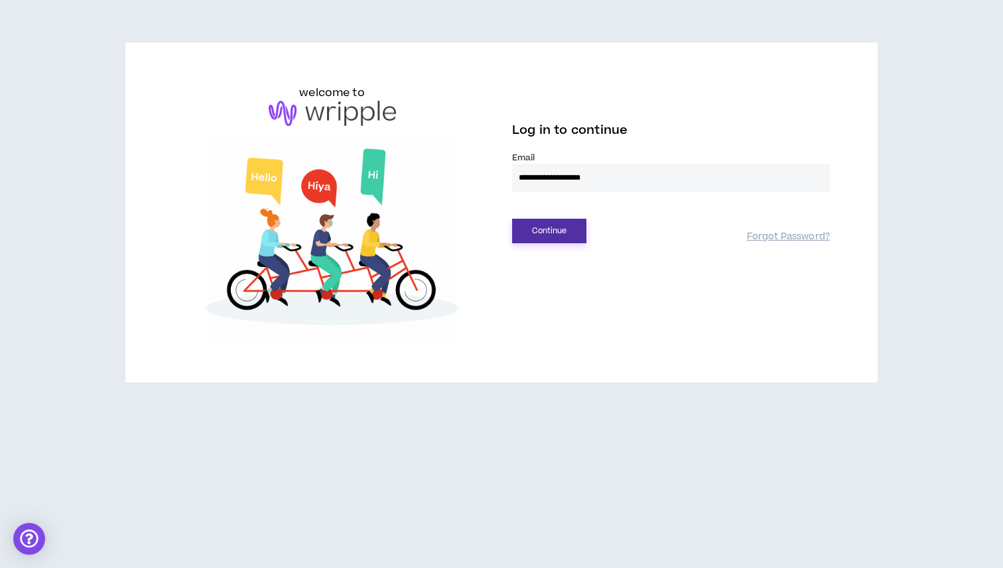
click at [558, 227] on button "Continue" at bounding box center [549, 231] width 74 height 25
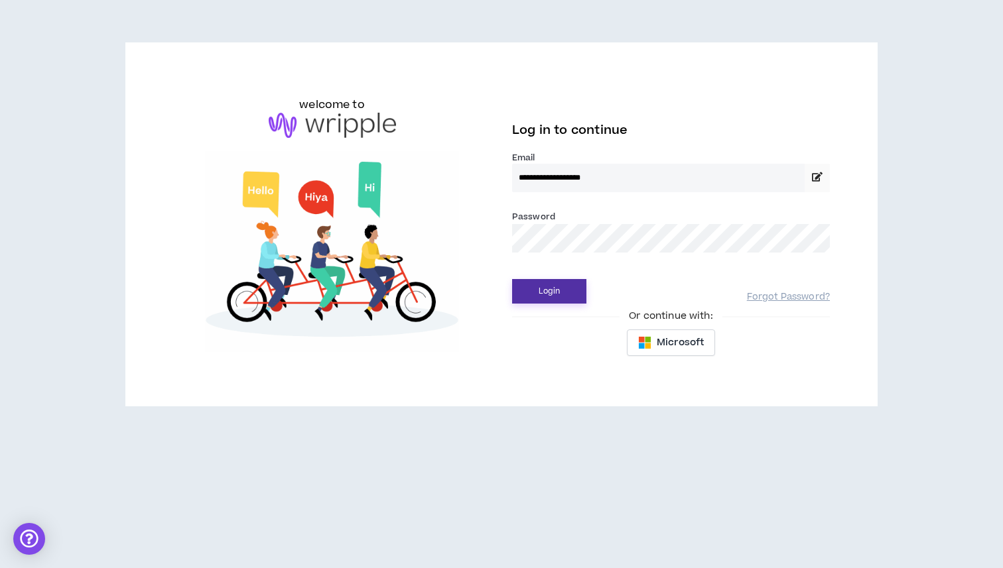
click at [546, 296] on button "Login" at bounding box center [549, 291] width 74 height 25
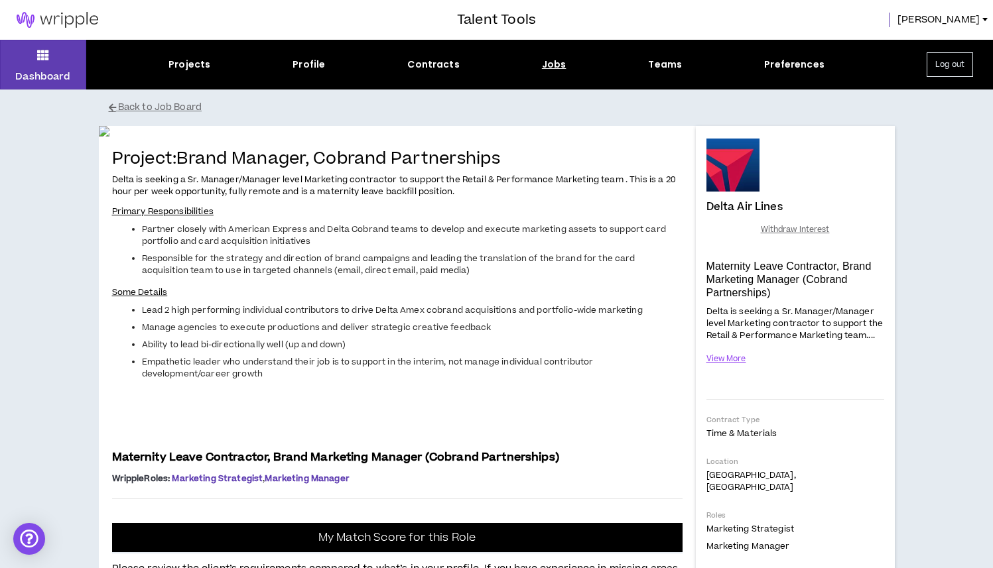
click at [954, 66] on button "Log out" at bounding box center [949, 64] width 46 height 25
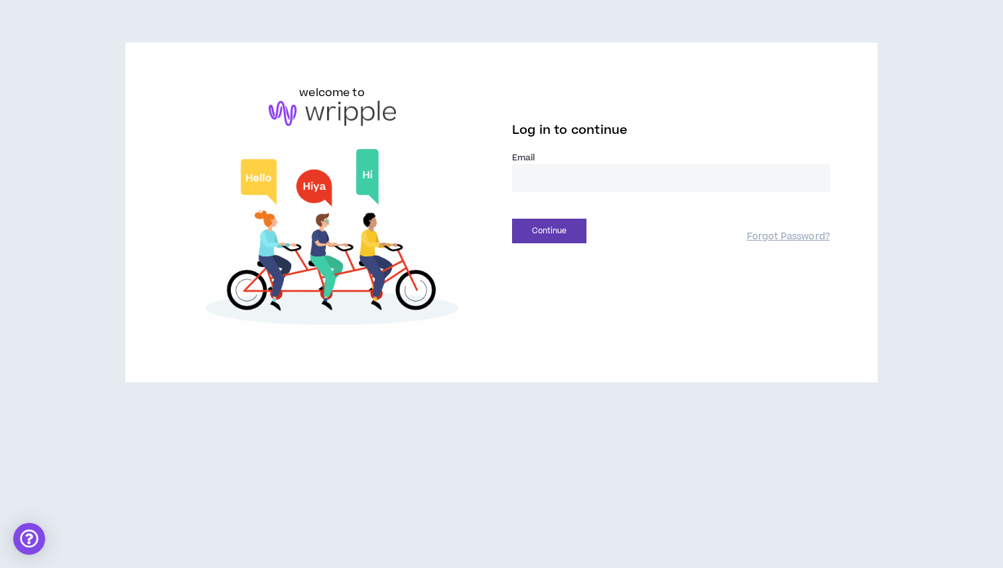
click at [532, 175] on input "email" at bounding box center [671, 178] width 318 height 29
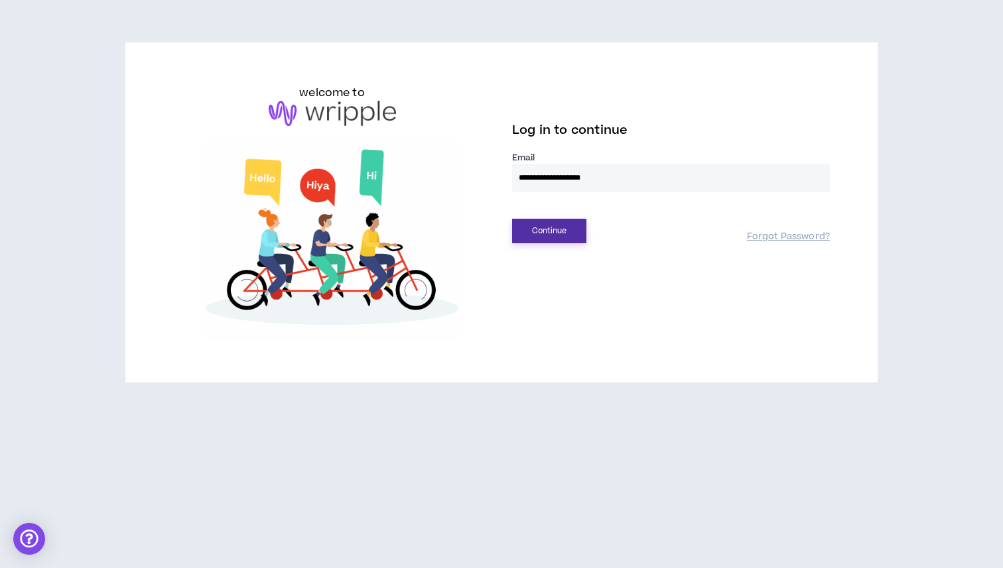
type input "**********"
click at [534, 222] on button "Continue" at bounding box center [549, 231] width 74 height 25
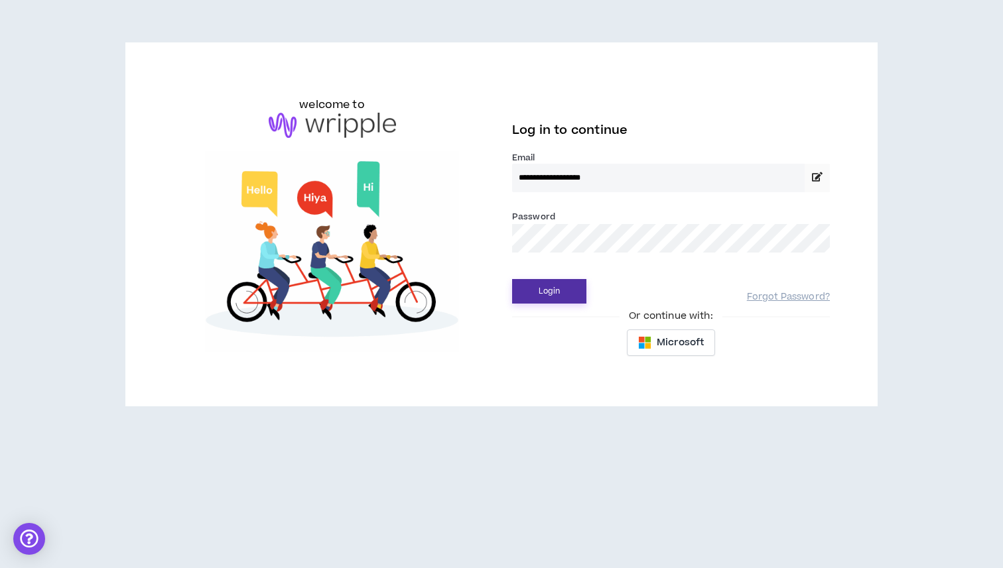
click at [560, 283] on button "Login" at bounding box center [549, 291] width 74 height 25
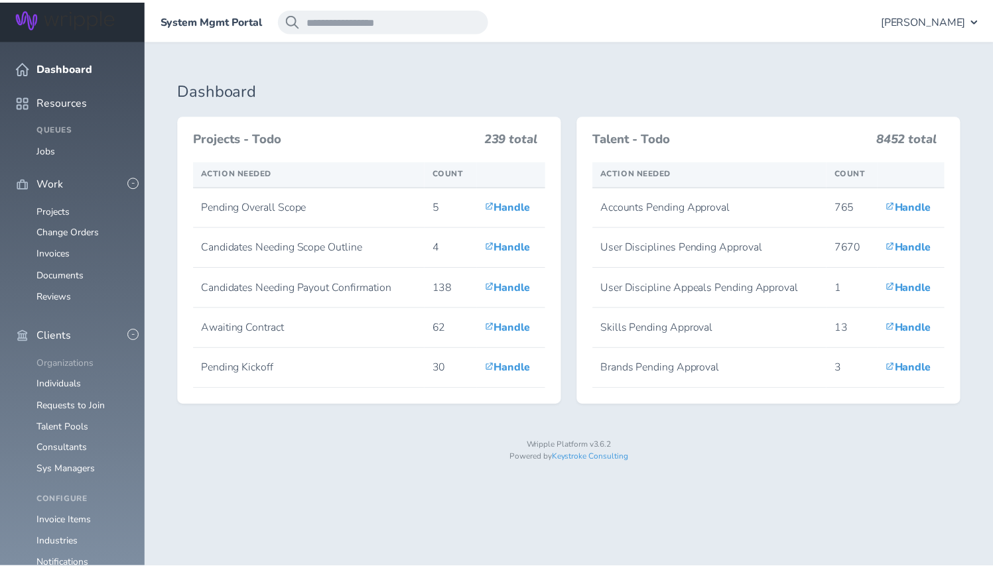
scroll to position [17, 0]
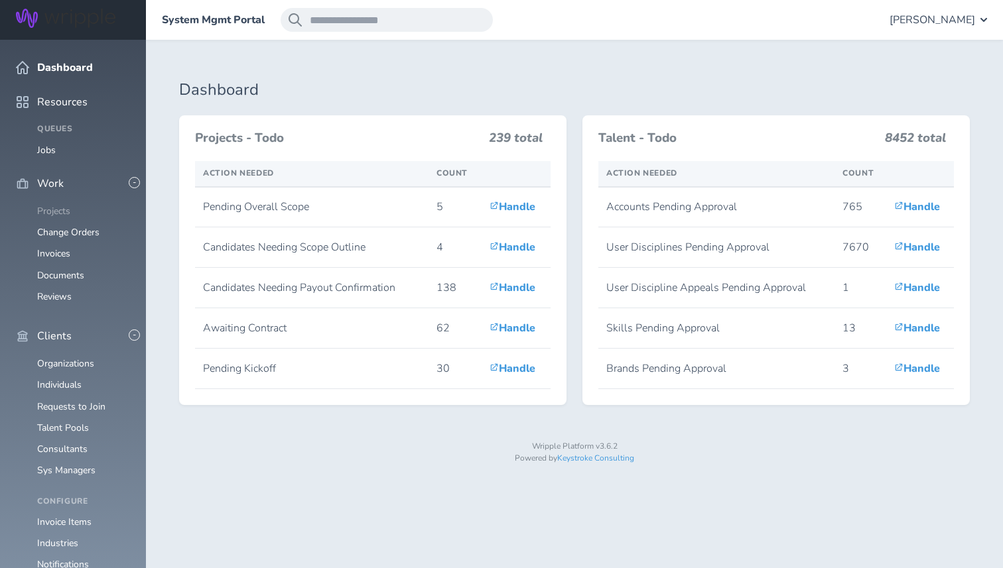
click at [65, 205] on link "Projects" at bounding box center [53, 211] width 33 height 13
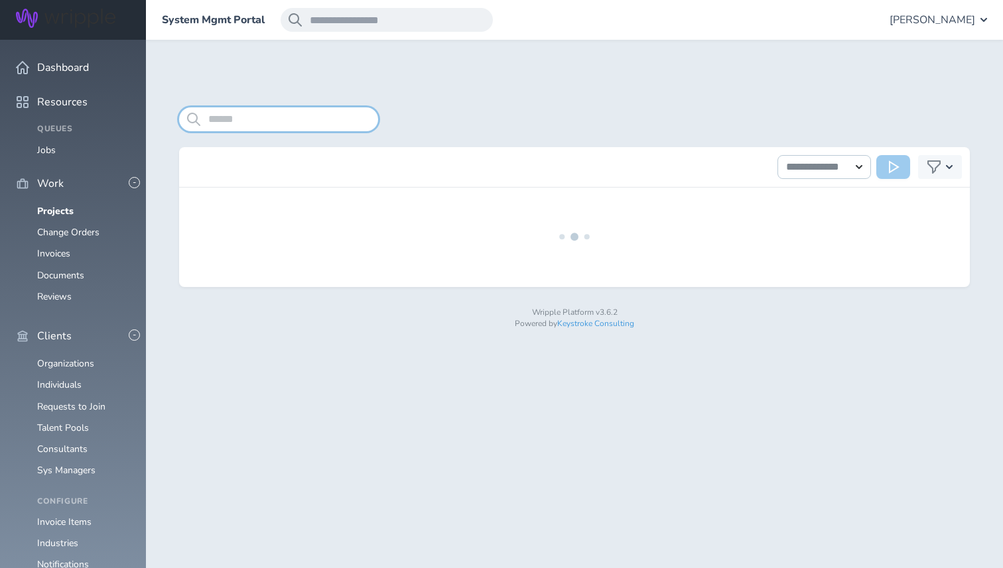
click at [288, 113] on input "search" at bounding box center [278, 119] width 199 height 24
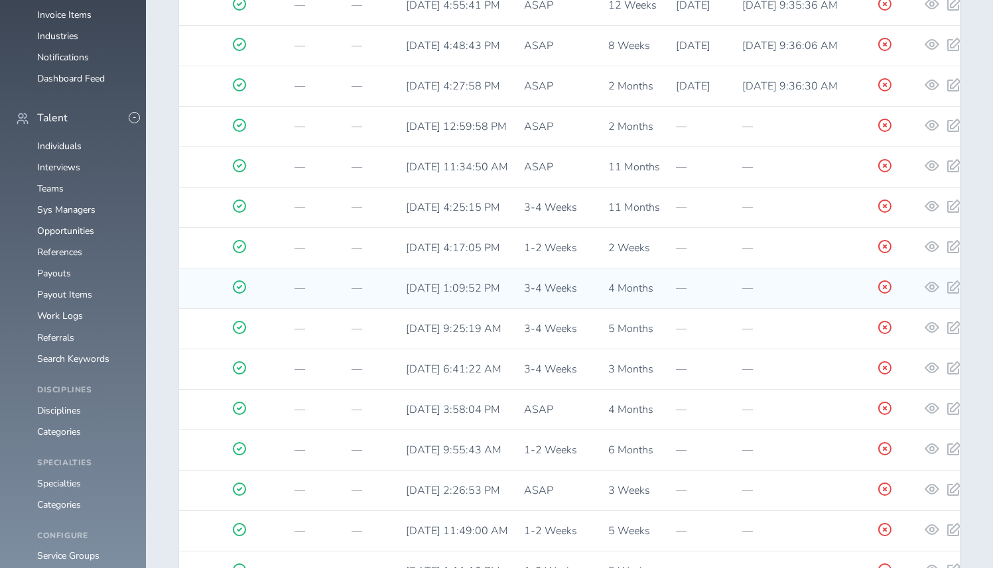
scroll to position [0, 1243]
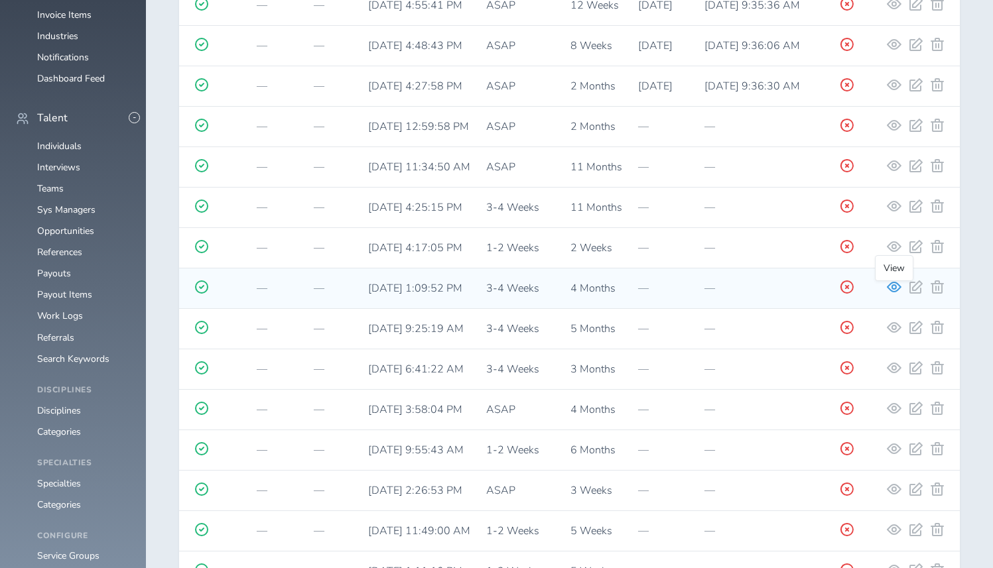
click at [888, 286] on icon at bounding box center [894, 287] width 15 height 11
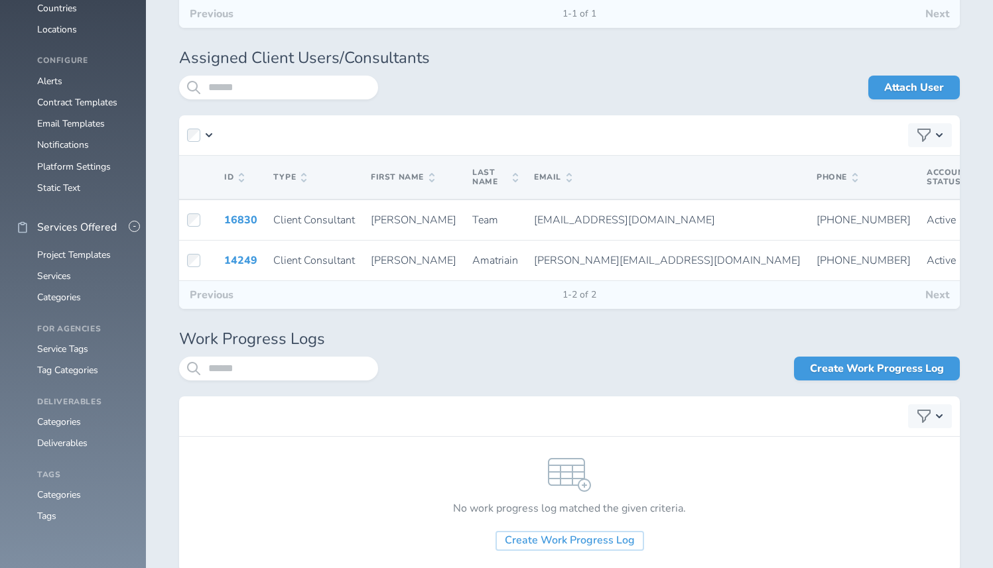
scroll to position [1320, 0]
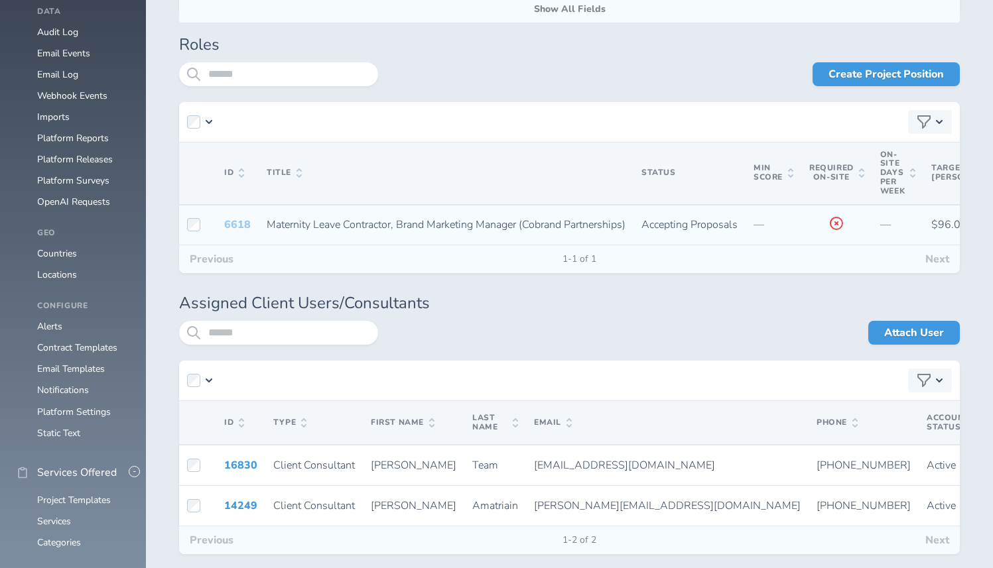
click at [234, 222] on link "6618" at bounding box center [237, 225] width 27 height 15
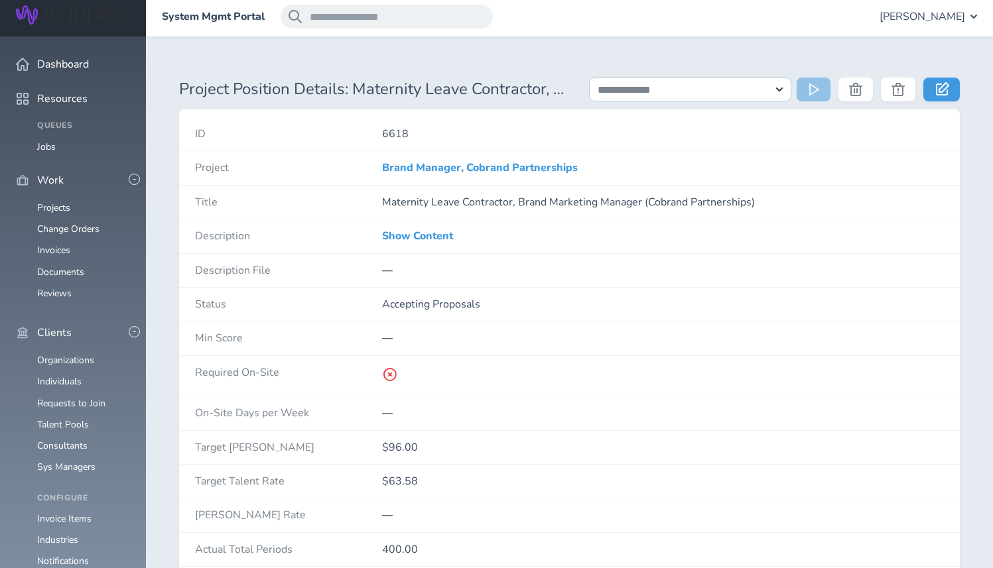
scroll to position [5, 0]
click at [432, 232] on link "Show Content" at bounding box center [417, 235] width 71 height 12
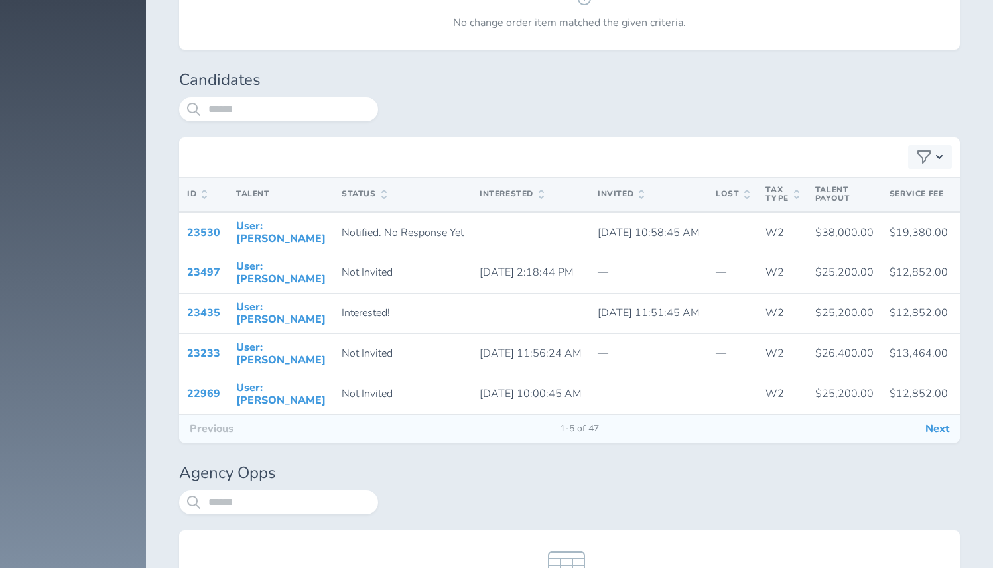
scroll to position [2914, 0]
click at [932, 442] on button "Next" at bounding box center [936, 428] width 45 height 28
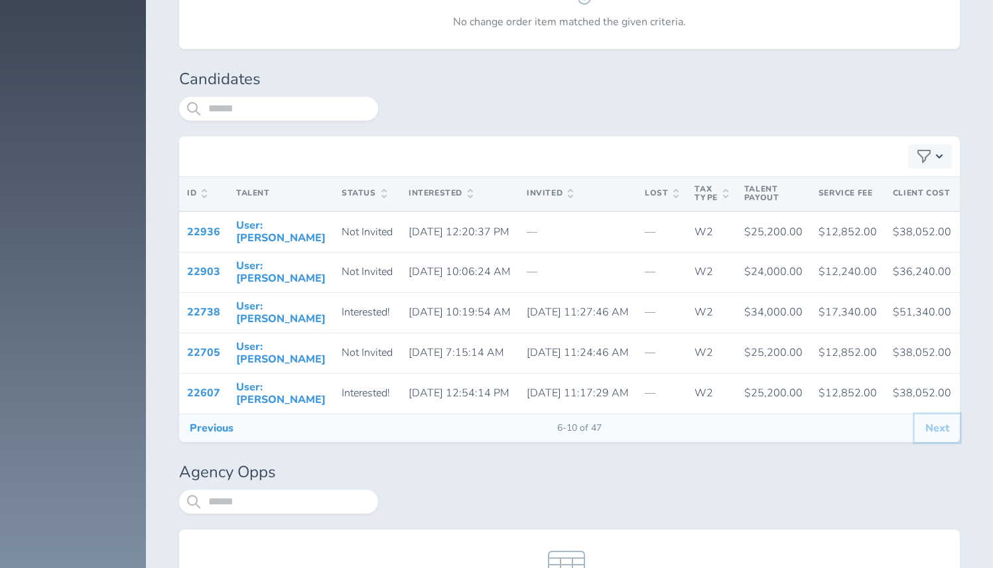
click at [930, 442] on button "Next" at bounding box center [936, 428] width 45 height 28
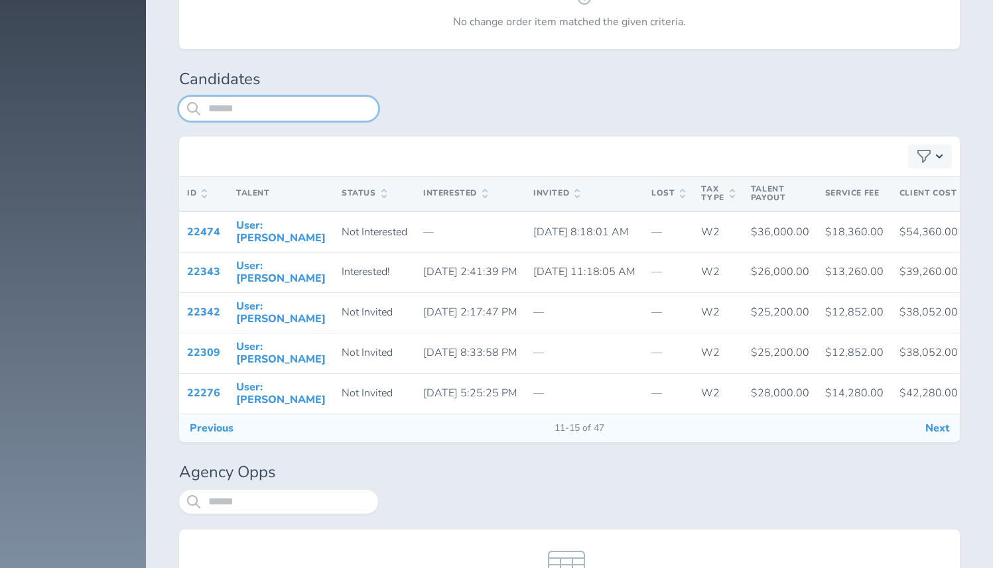
click at [305, 121] on input "search" at bounding box center [278, 109] width 199 height 24
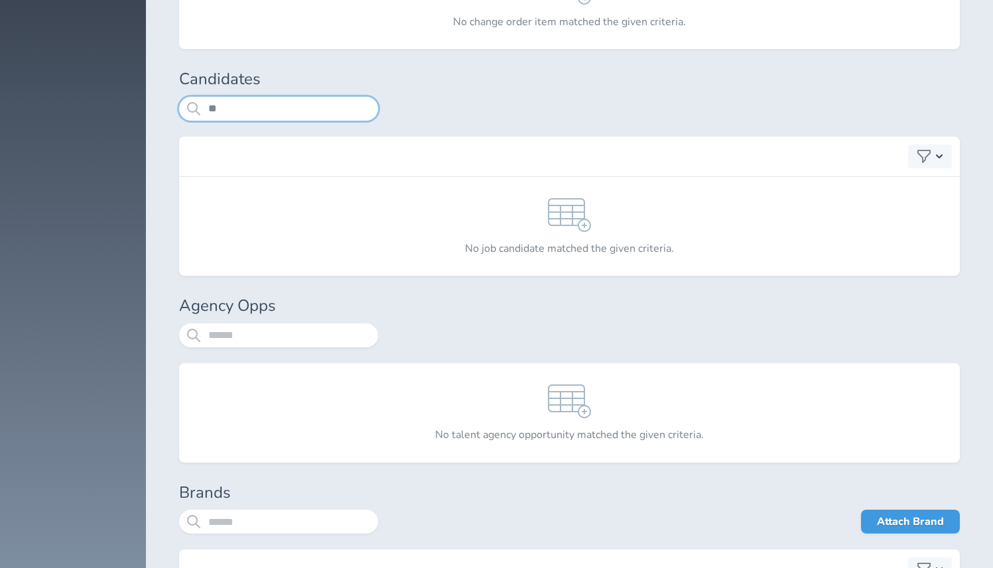
type input "*"
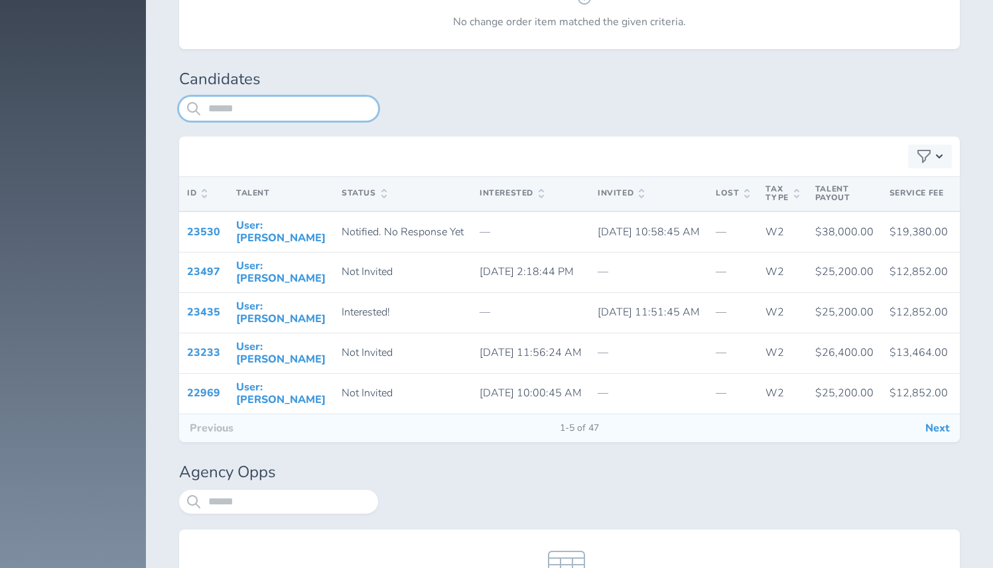
type input "*"
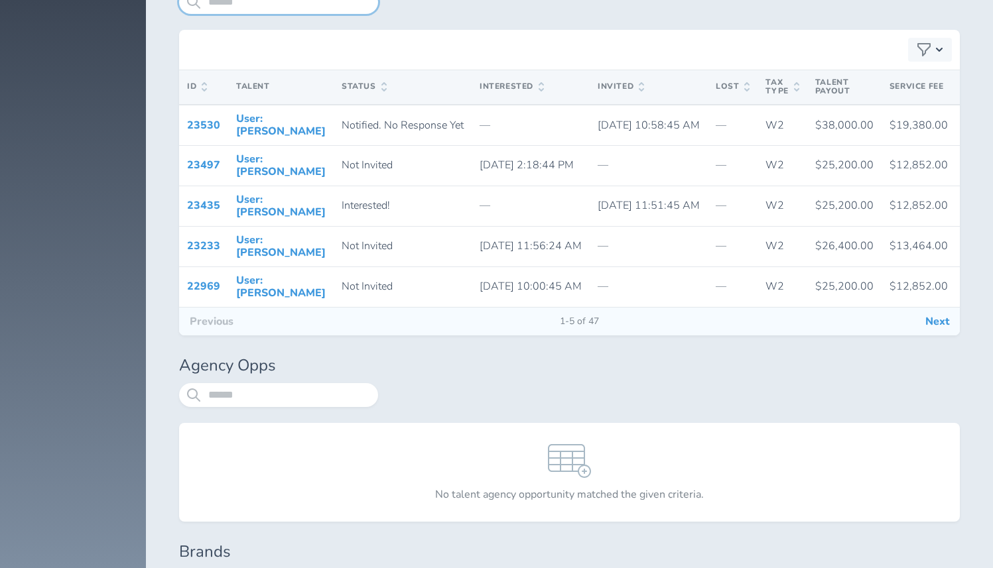
scroll to position [3025, 0]
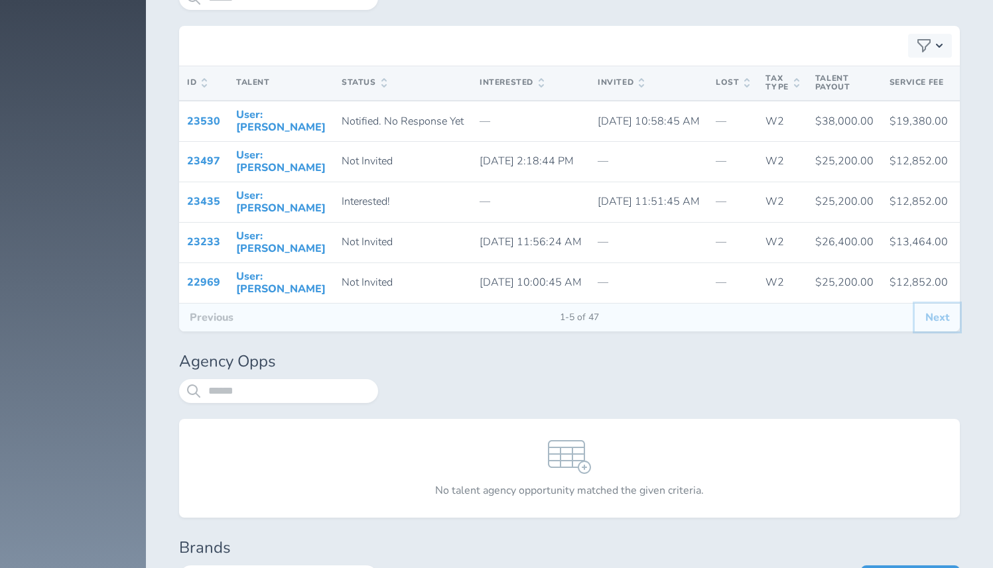
click at [938, 332] on button "Next" at bounding box center [936, 318] width 45 height 28
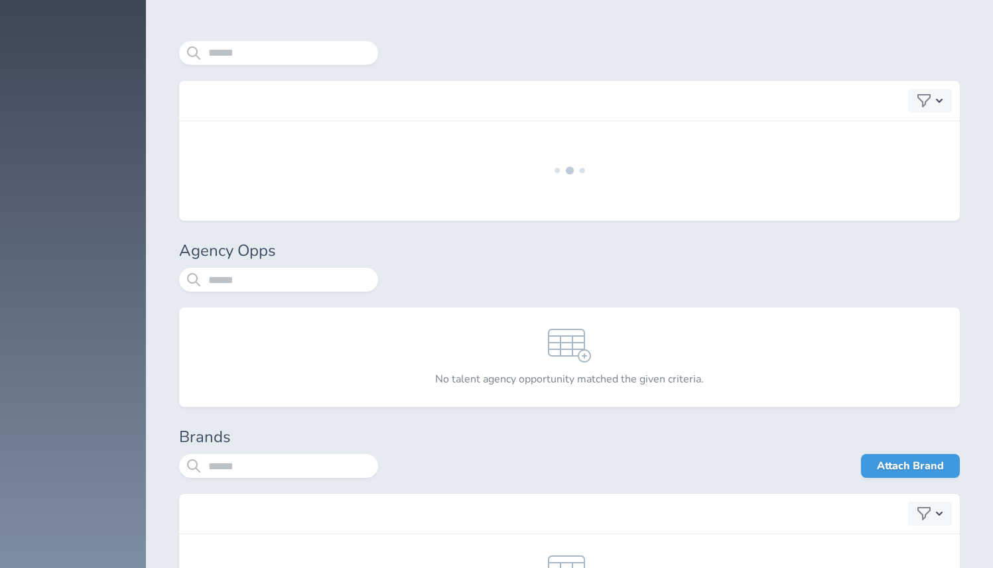
scroll to position [2967, 0]
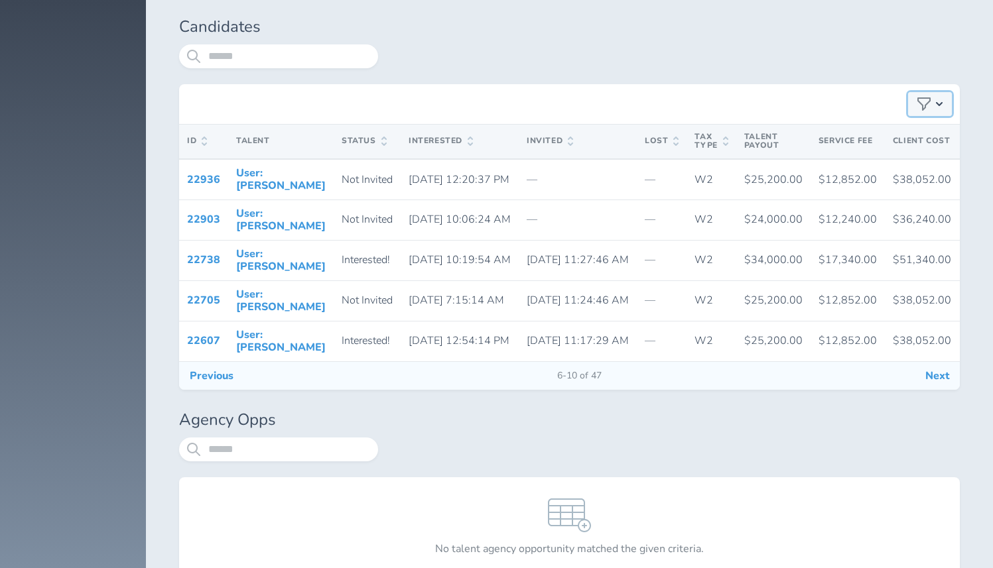
click at [946, 116] on div "button" at bounding box center [930, 104] width 44 height 24
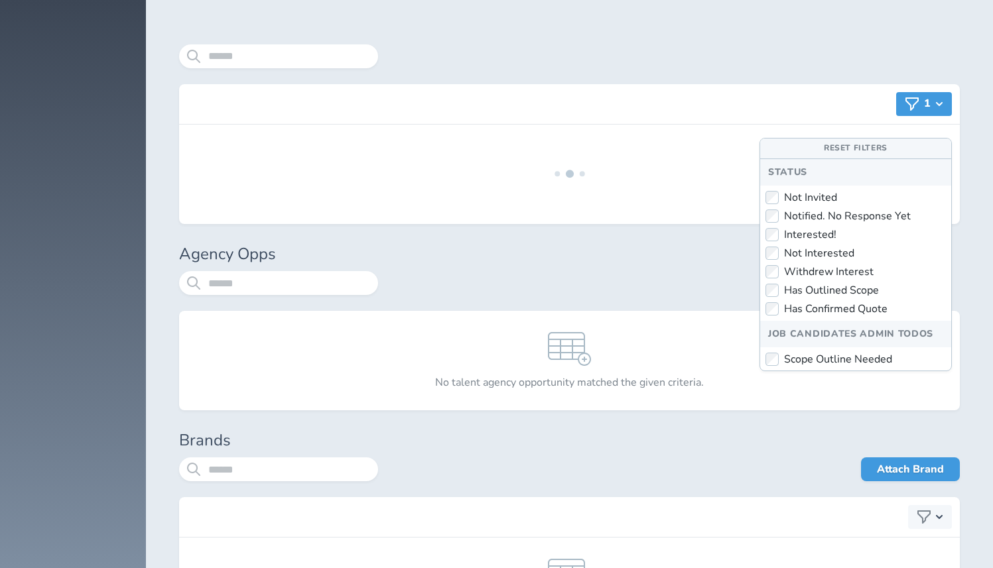
click at [711, 76] on div at bounding box center [669, 64] width 582 height 40
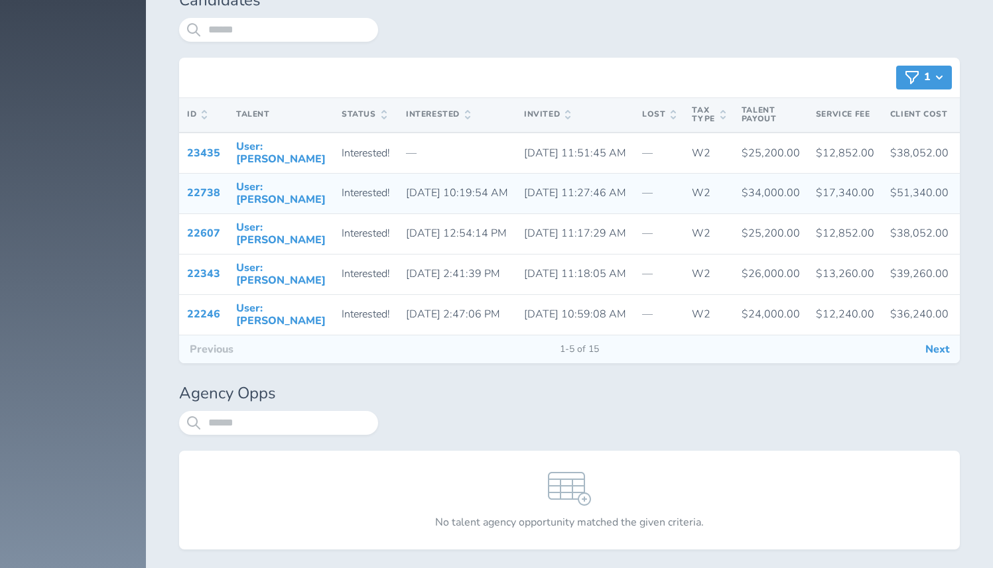
scroll to position [2997, 0]
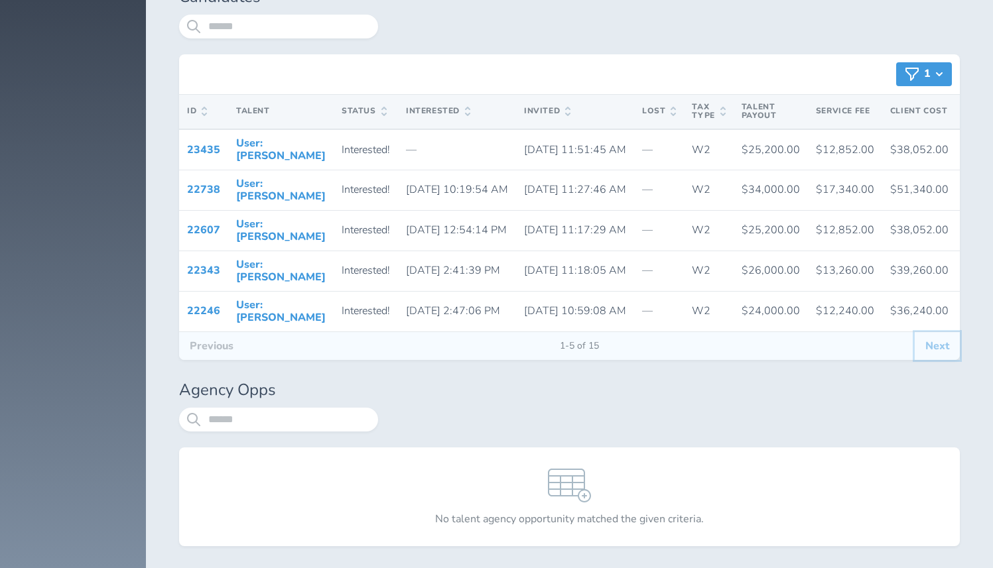
click at [932, 360] on button "Next" at bounding box center [936, 346] width 45 height 28
click at [940, 360] on button "Next" at bounding box center [936, 346] width 45 height 28
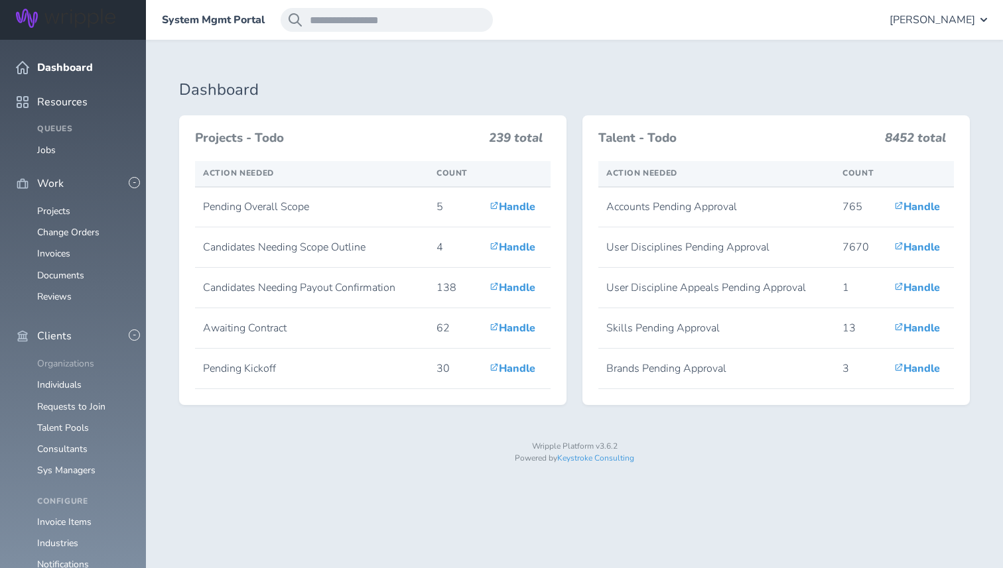
scroll to position [121, 0]
click at [76, 443] on link "Consultants" at bounding box center [62, 449] width 50 height 13
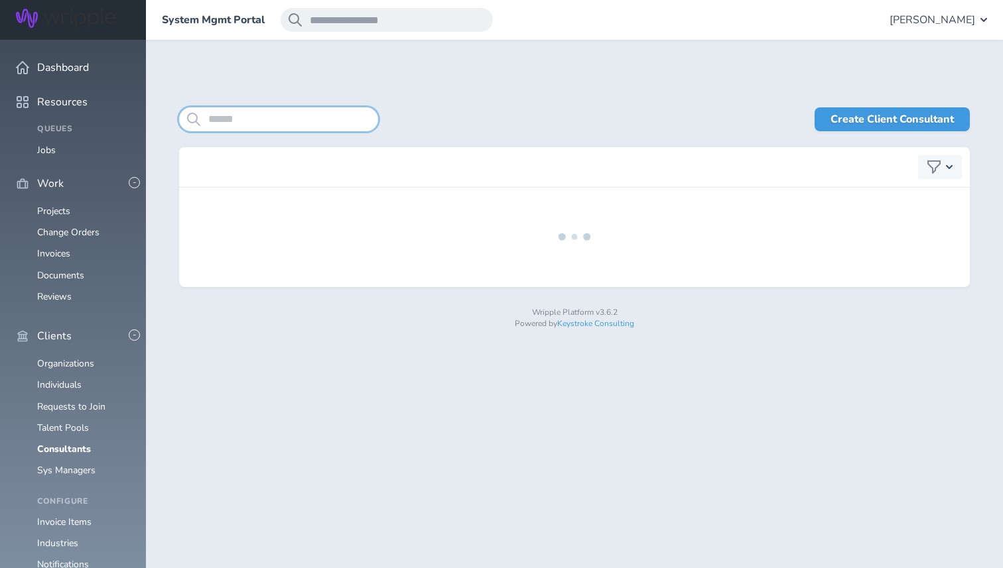
click at [238, 123] on input "search" at bounding box center [278, 119] width 199 height 24
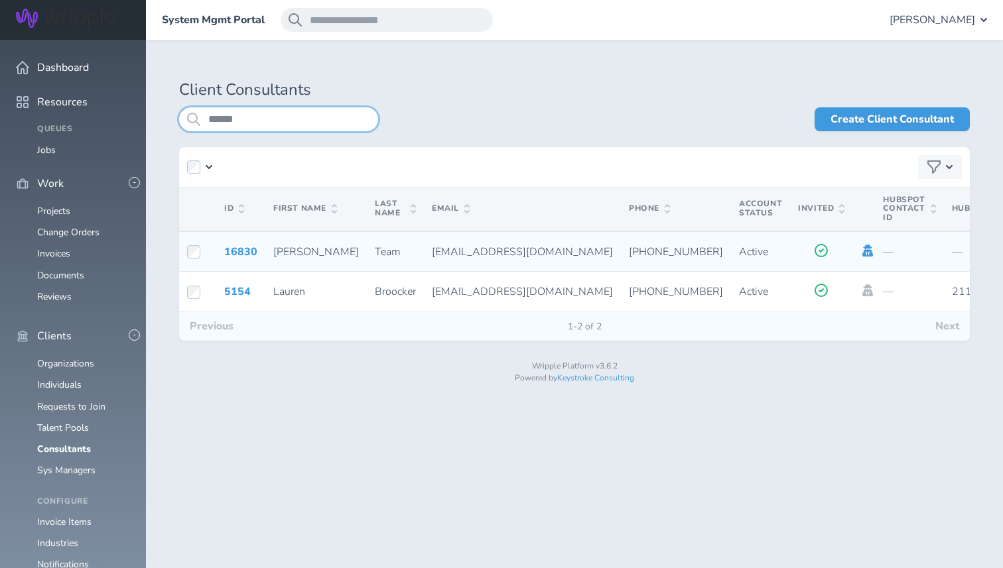
type input "******"
click at [863, 247] on icon at bounding box center [868, 251] width 11 height 12
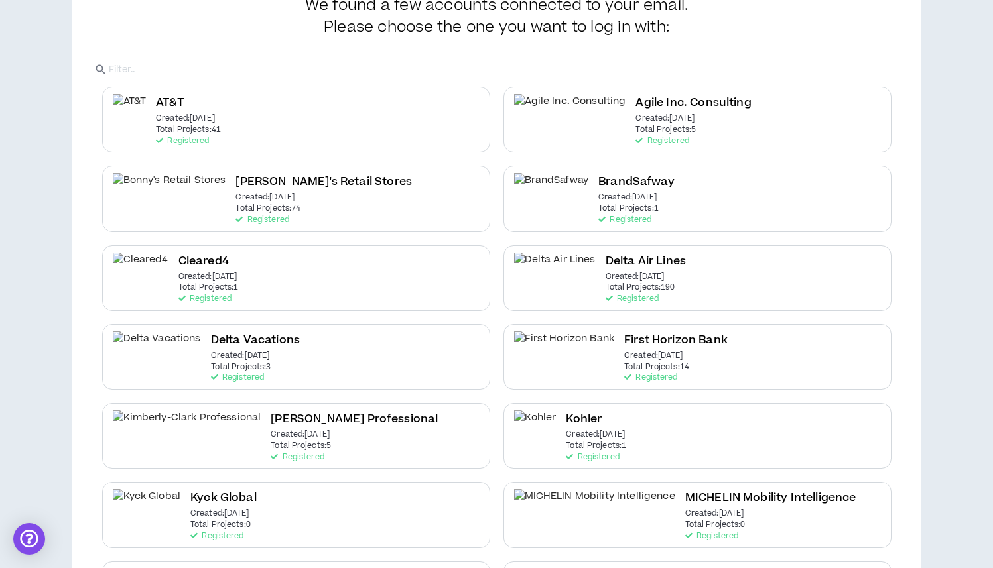
scroll to position [111, 0]
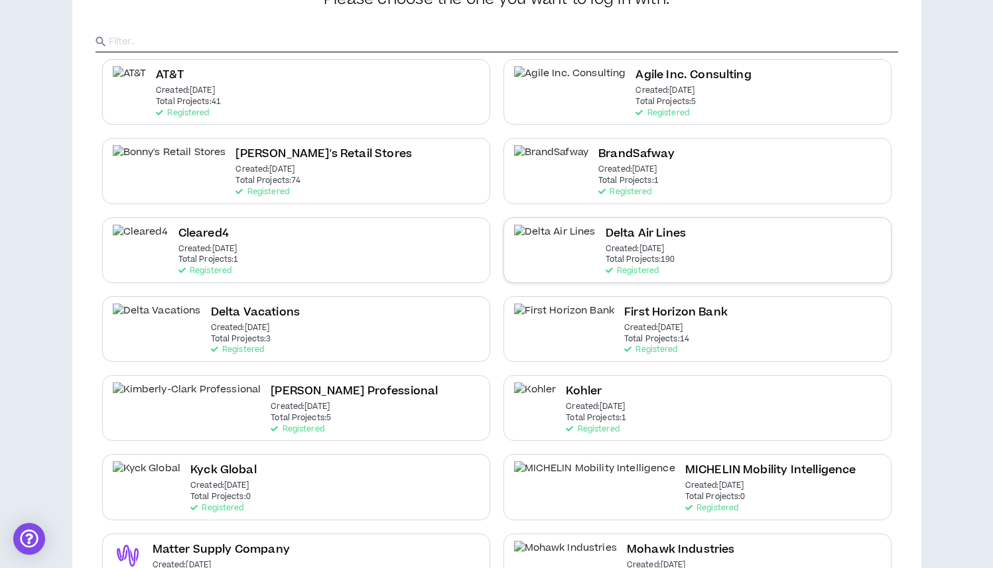
click at [605, 245] on p "Created: Dec 7 2020" at bounding box center [634, 249] width 59 height 9
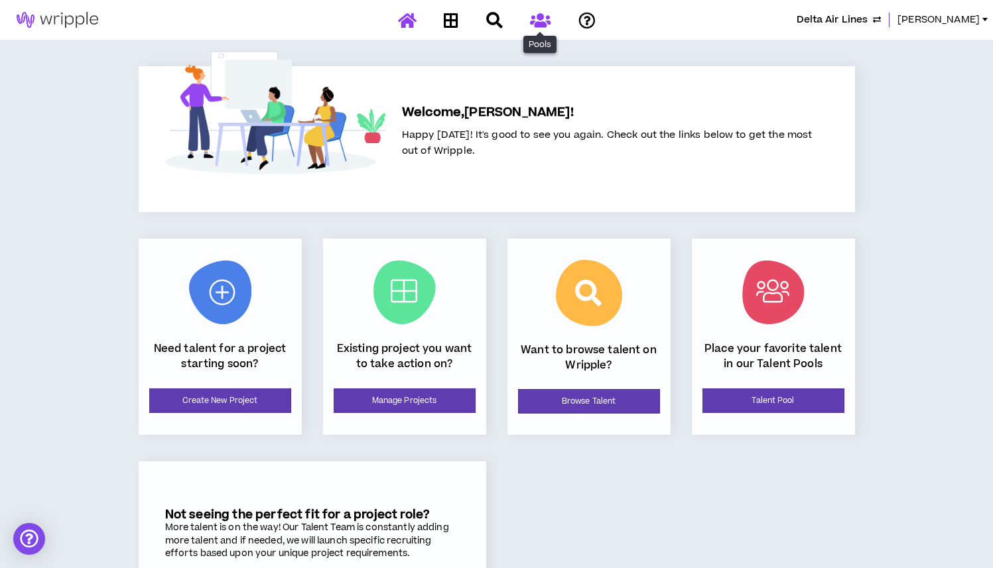
click at [541, 26] on icon at bounding box center [540, 20] width 21 height 17
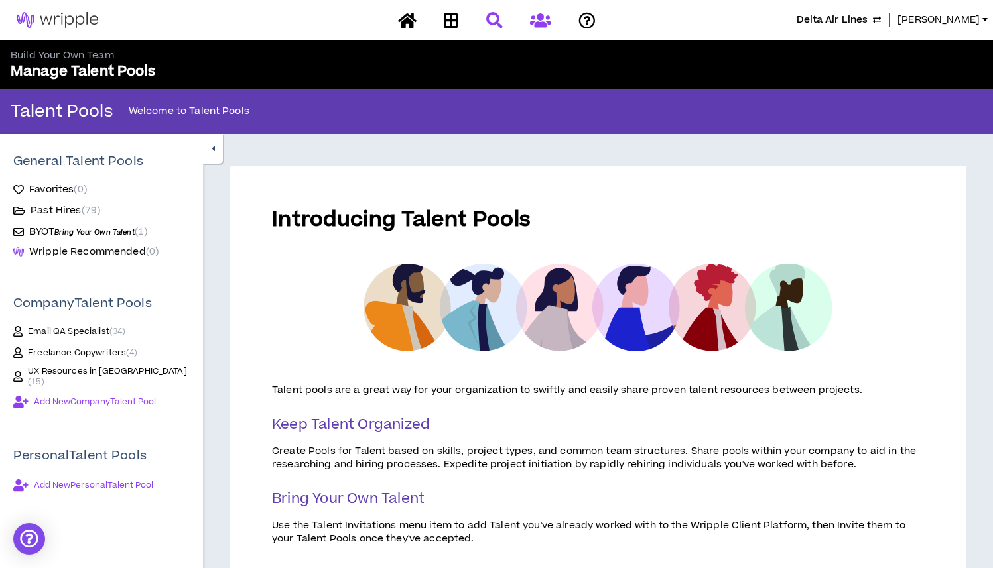
click at [495, 22] on icon at bounding box center [494, 20] width 17 height 17
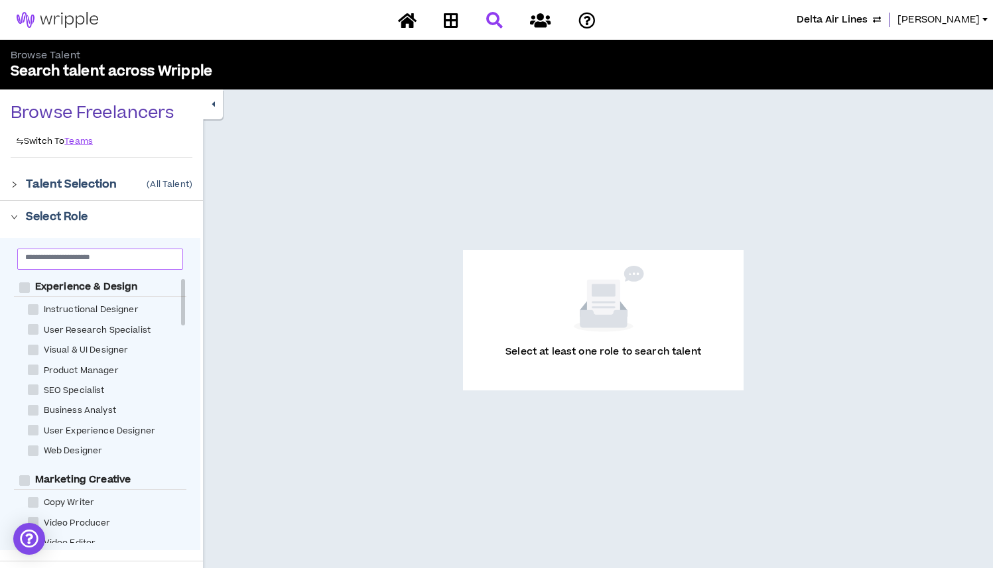
click at [111, 253] on input "text" at bounding box center [94, 257] width 139 height 10
click at [21, 188] on div at bounding box center [18, 183] width 15 height 15
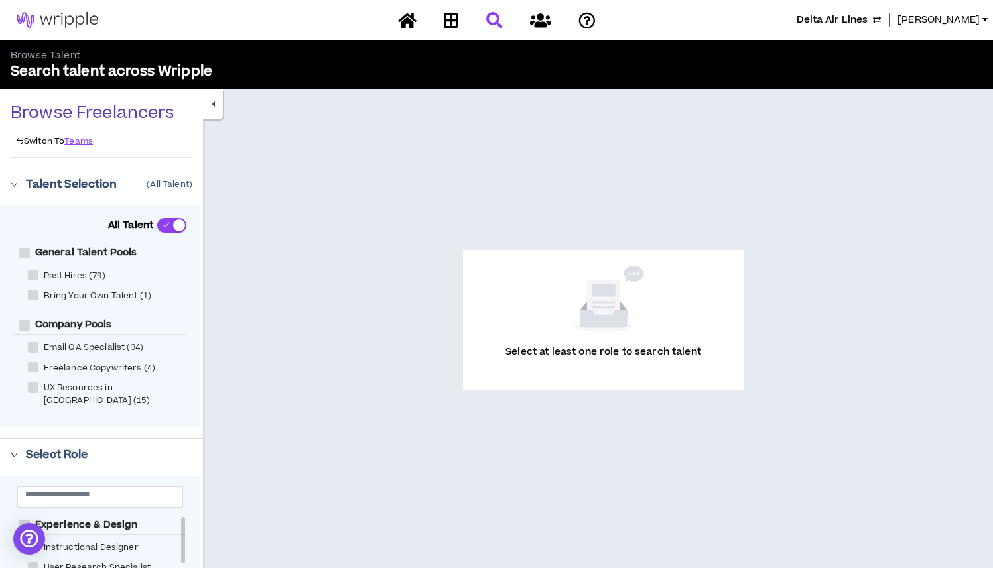
click at [21, 188] on div at bounding box center [18, 183] width 15 height 15
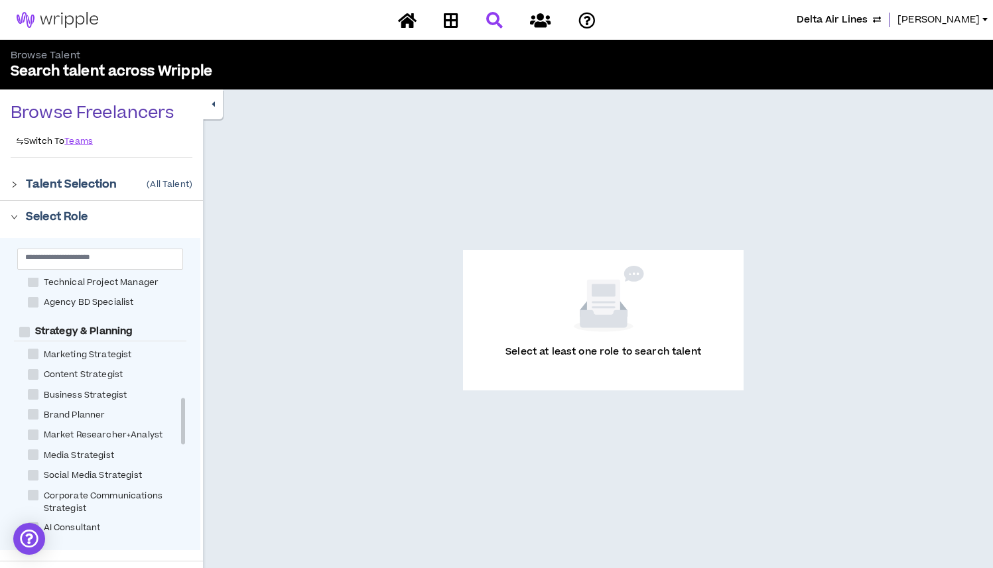
scroll to position [693, 0]
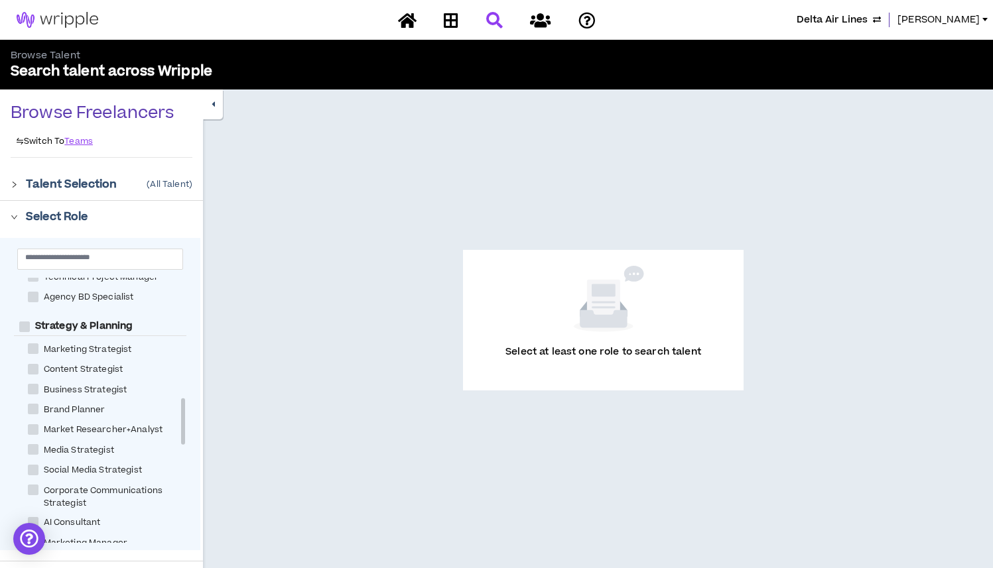
click at [92, 344] on span "Marketing Strategist" at bounding box center [87, 350] width 99 height 13
checkbox Strategist "****"
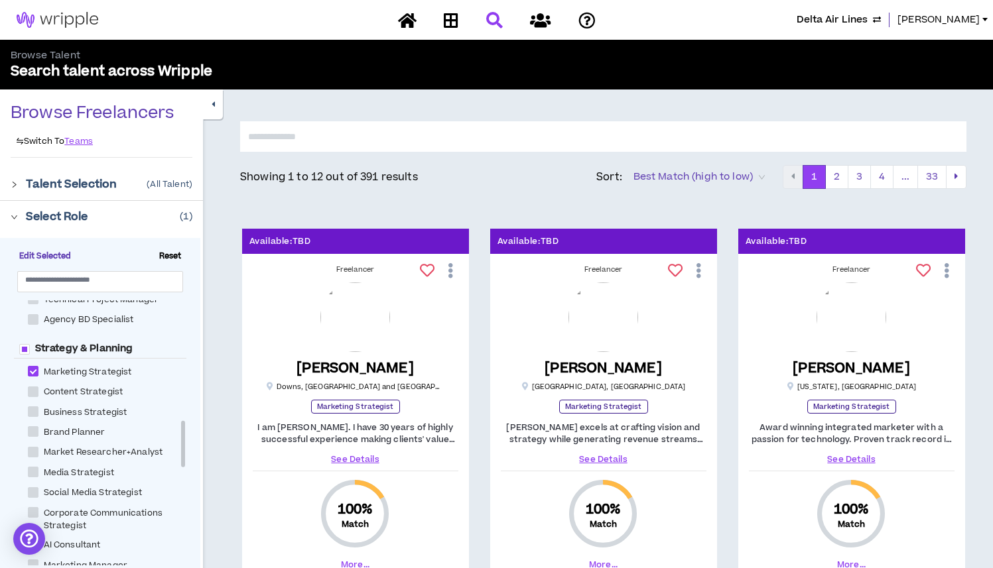
click at [414, 135] on input "text" at bounding box center [603, 136] width 726 height 31
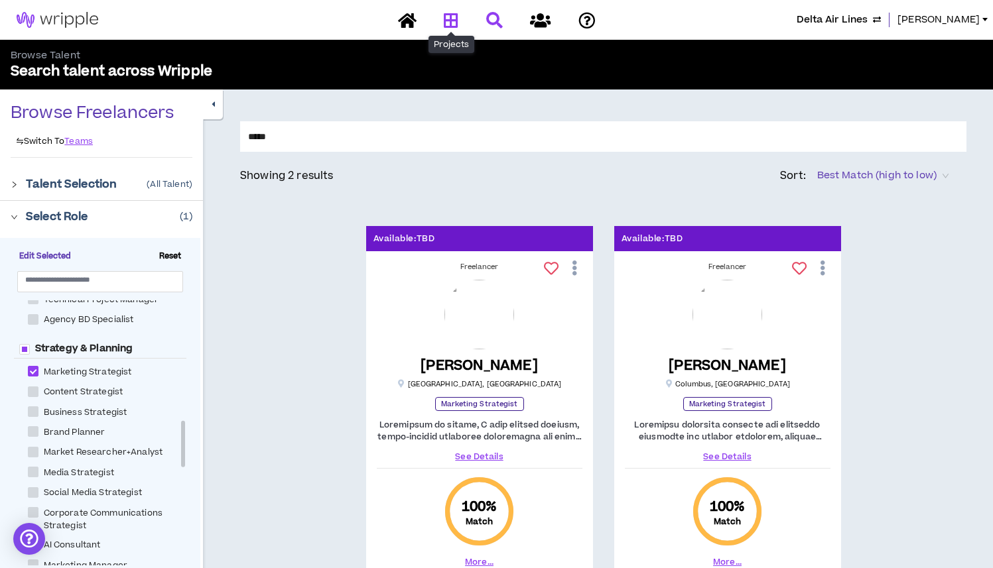
type input "*****"
click at [448, 23] on icon at bounding box center [451, 20] width 15 height 17
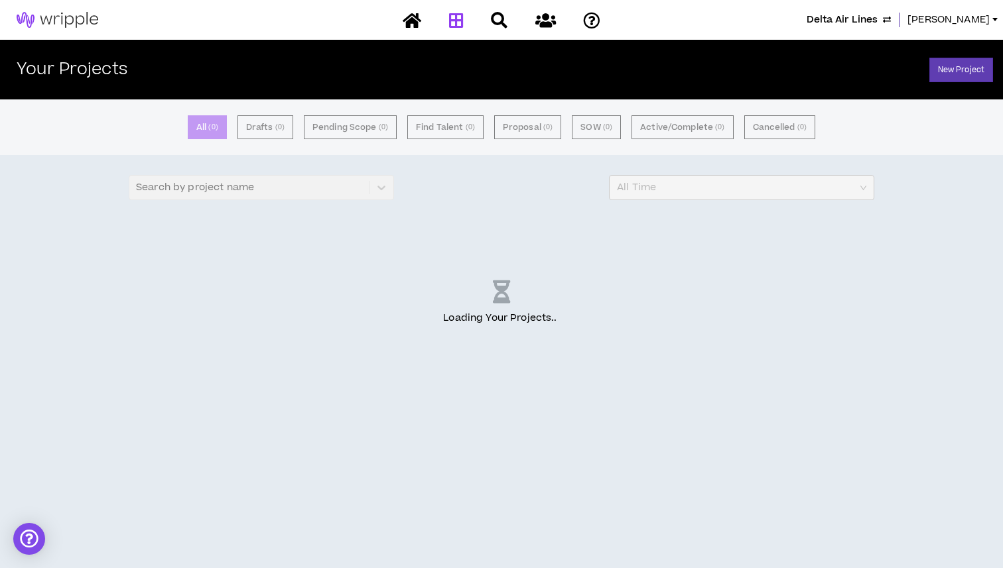
click at [253, 189] on div "Search by project name" at bounding box center [261, 187] width 265 height 25
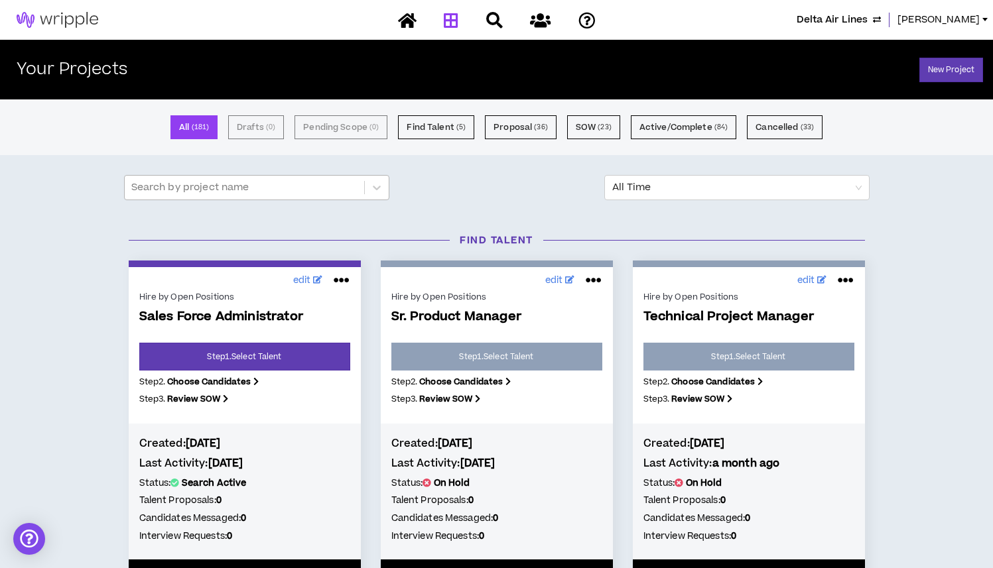
click at [328, 179] on div at bounding box center [244, 187] width 226 height 17
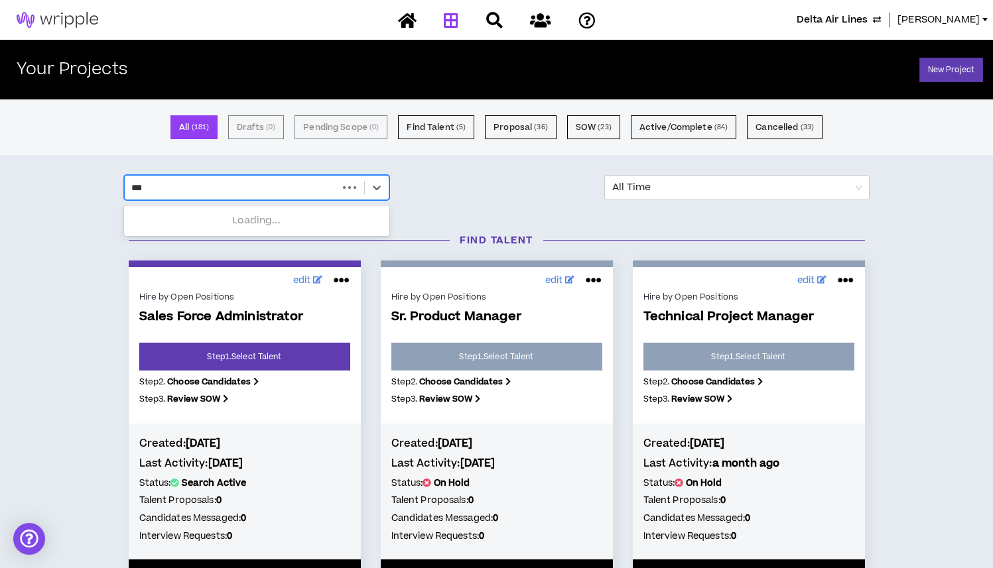
type input "****"
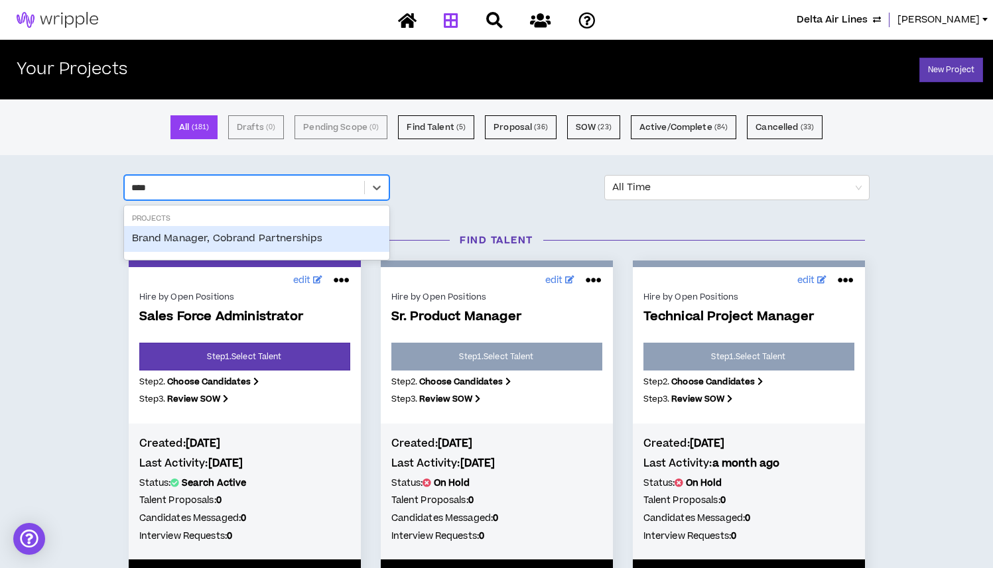
click at [312, 229] on div "Brand Manager, Cobrand Partnerships" at bounding box center [256, 238] width 265 height 25
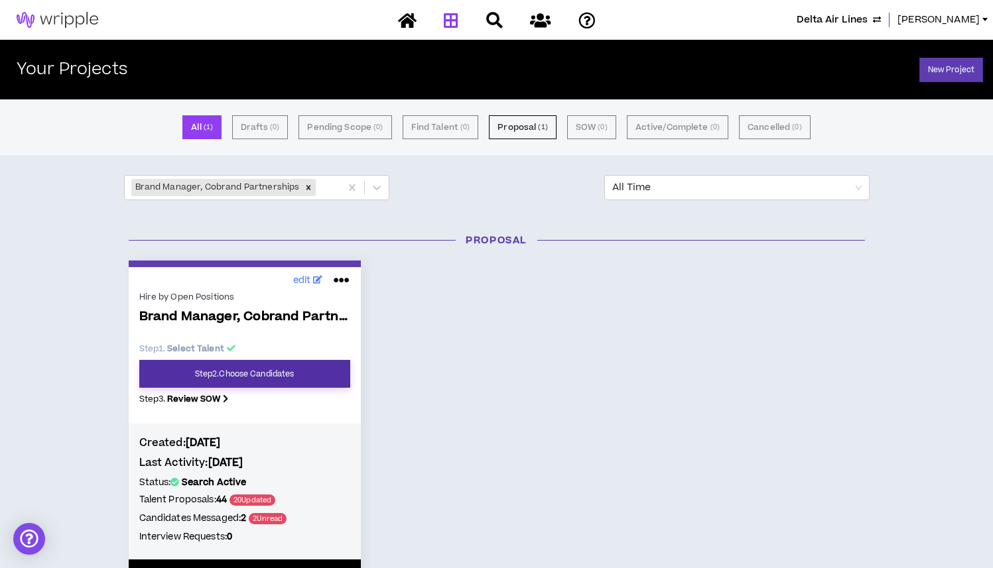
click at [282, 377] on link "Step 2 . Choose Candidates" at bounding box center [244, 374] width 211 height 28
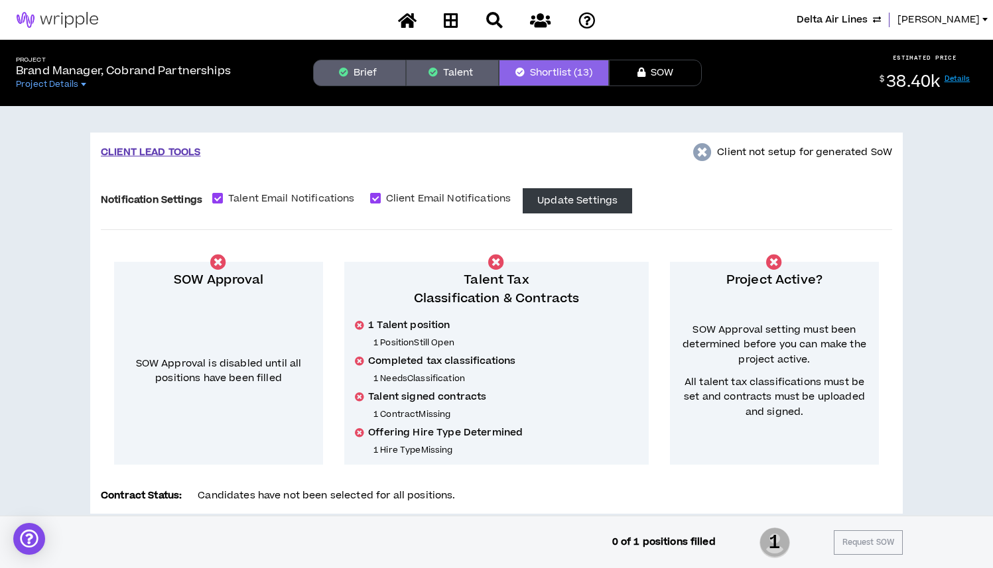
click at [456, 70] on button "Talent" at bounding box center [452, 73] width 93 height 27
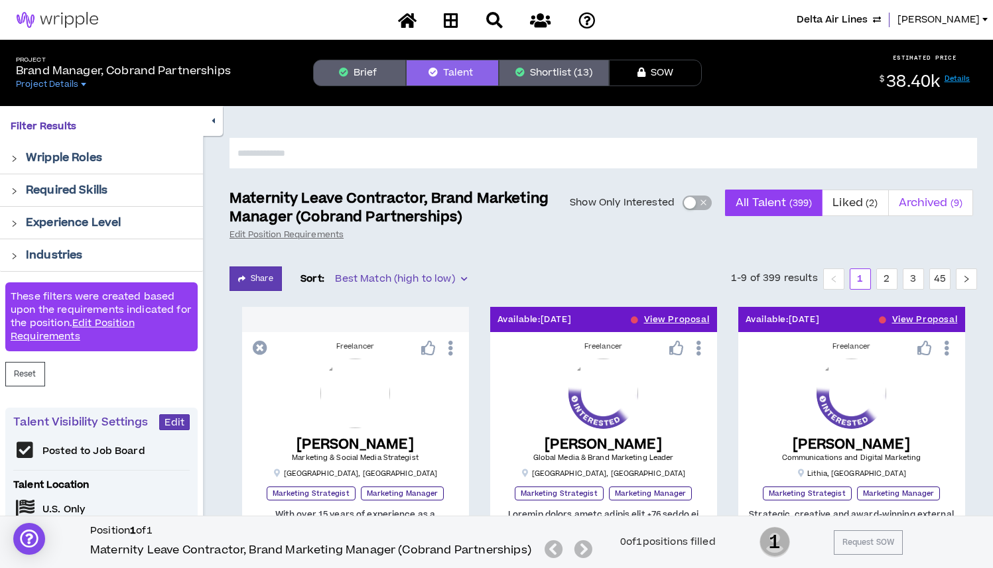
click at [936, 203] on span "Archived ( 9 )" at bounding box center [931, 203] width 64 height 32
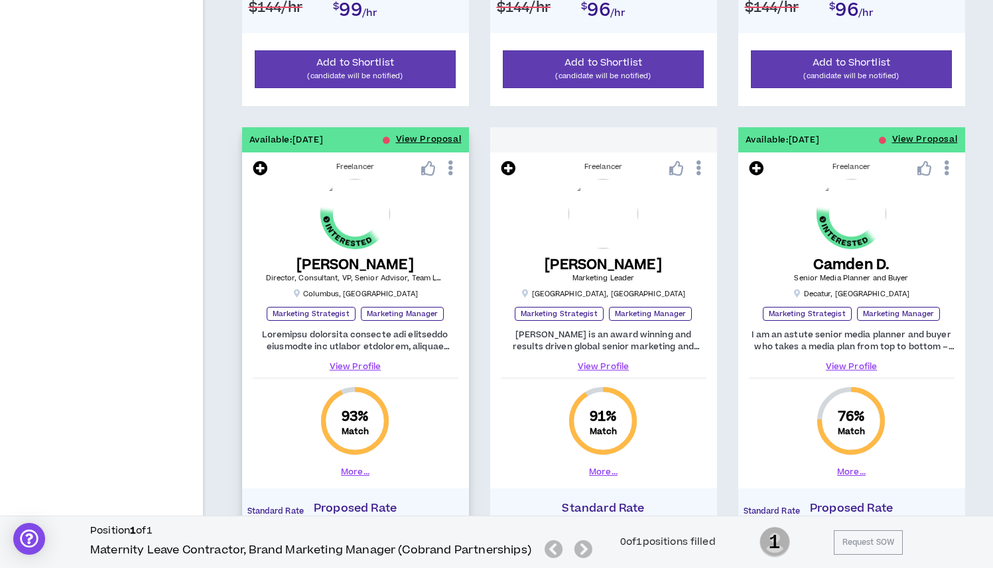
scroll to position [613, 0]
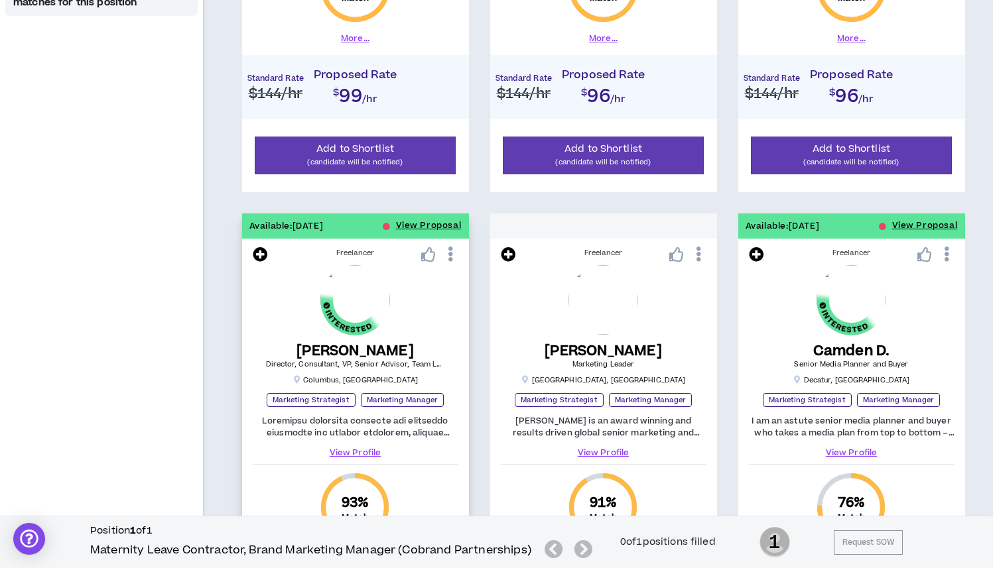
click at [451, 251] on icon at bounding box center [451, 254] width 14 height 23
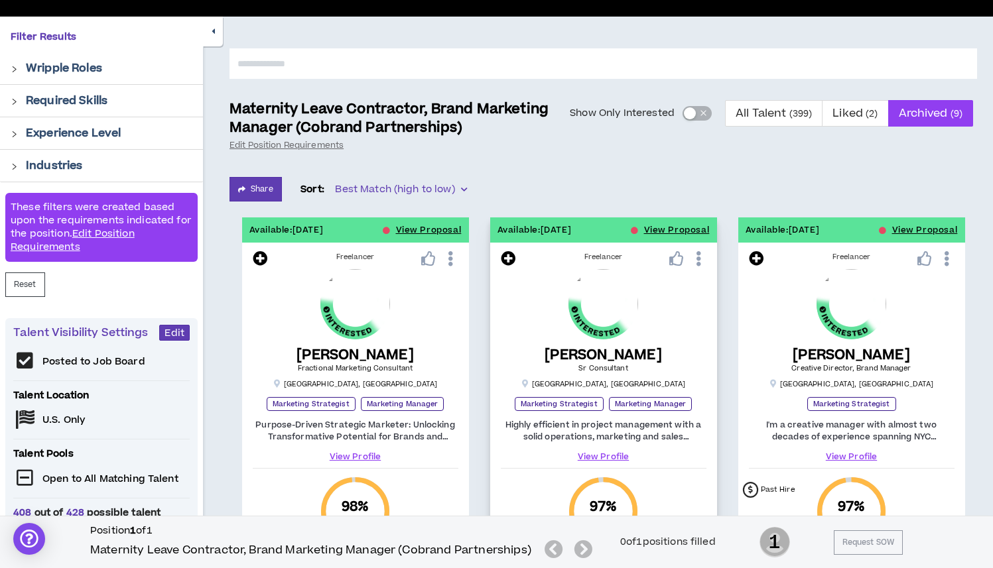
scroll to position [0, 0]
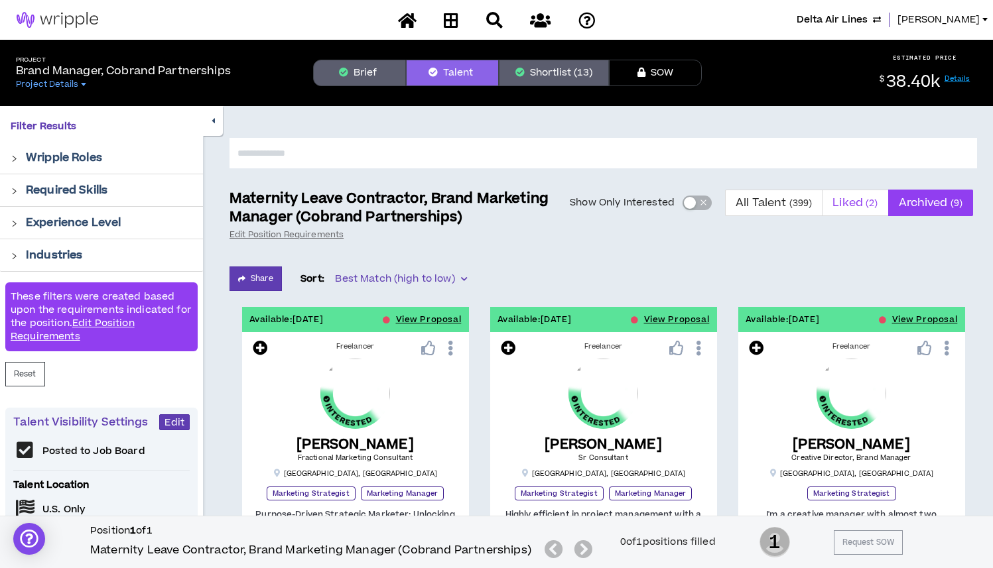
click at [858, 205] on span "Liked ( 2 )" at bounding box center [854, 203] width 45 height 32
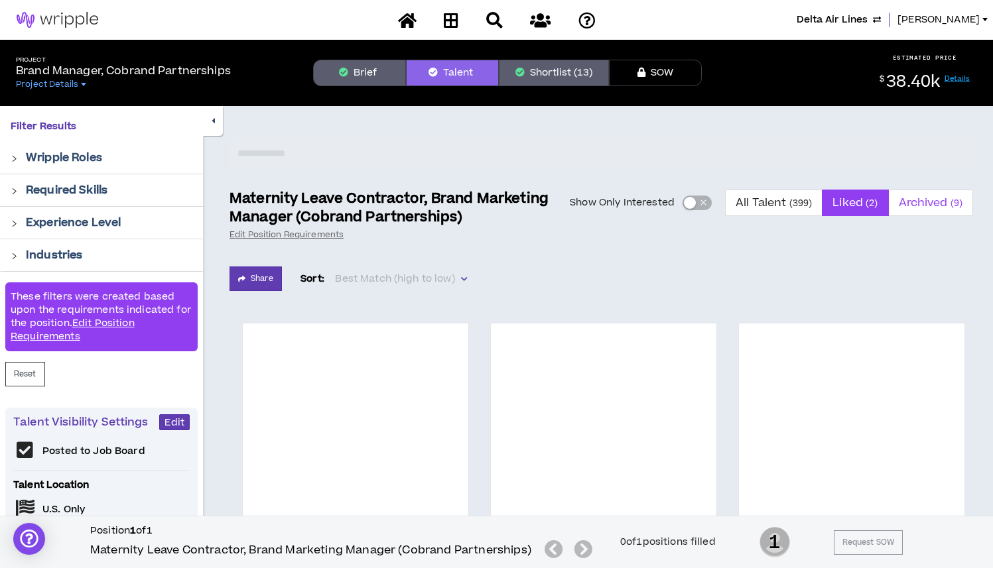
click at [918, 204] on span "Archived ( 9 )" at bounding box center [931, 203] width 64 height 32
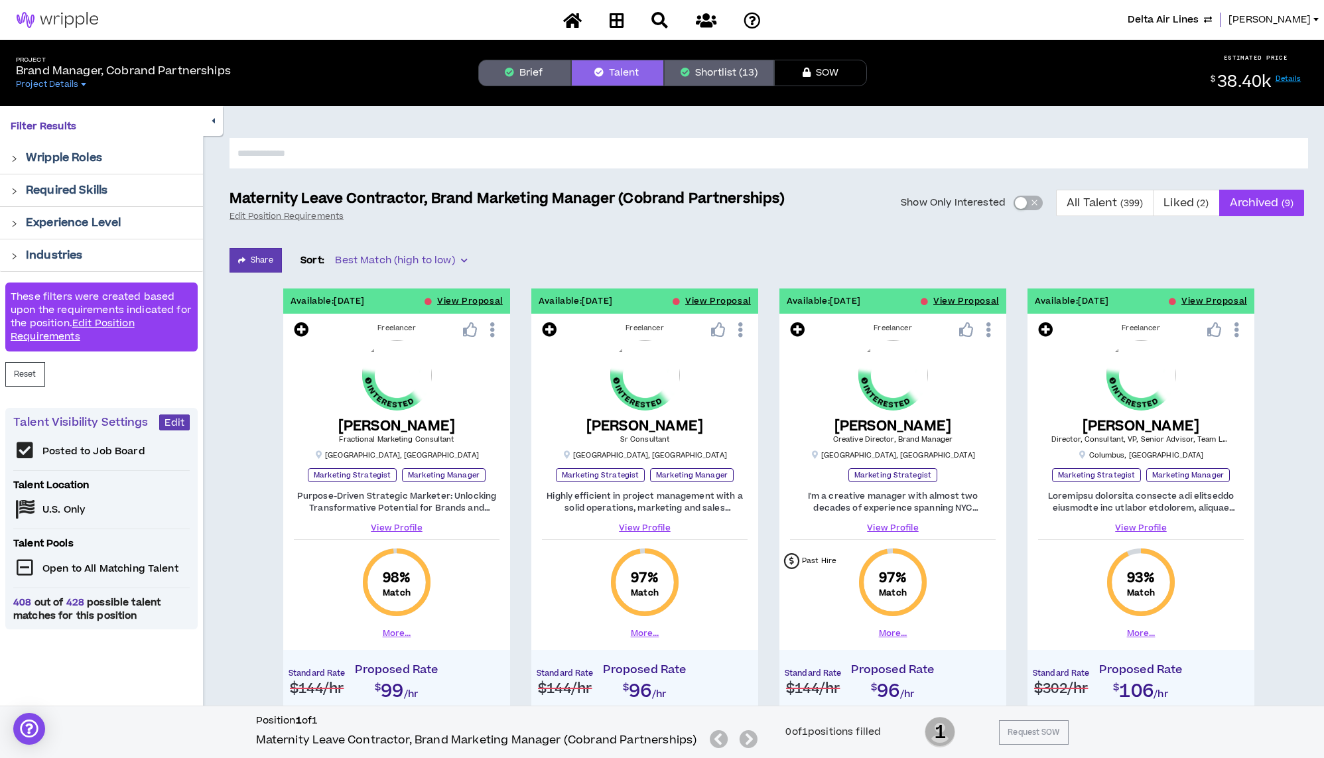
click at [1002, 203] on span "button" at bounding box center [1034, 203] width 8 height 15
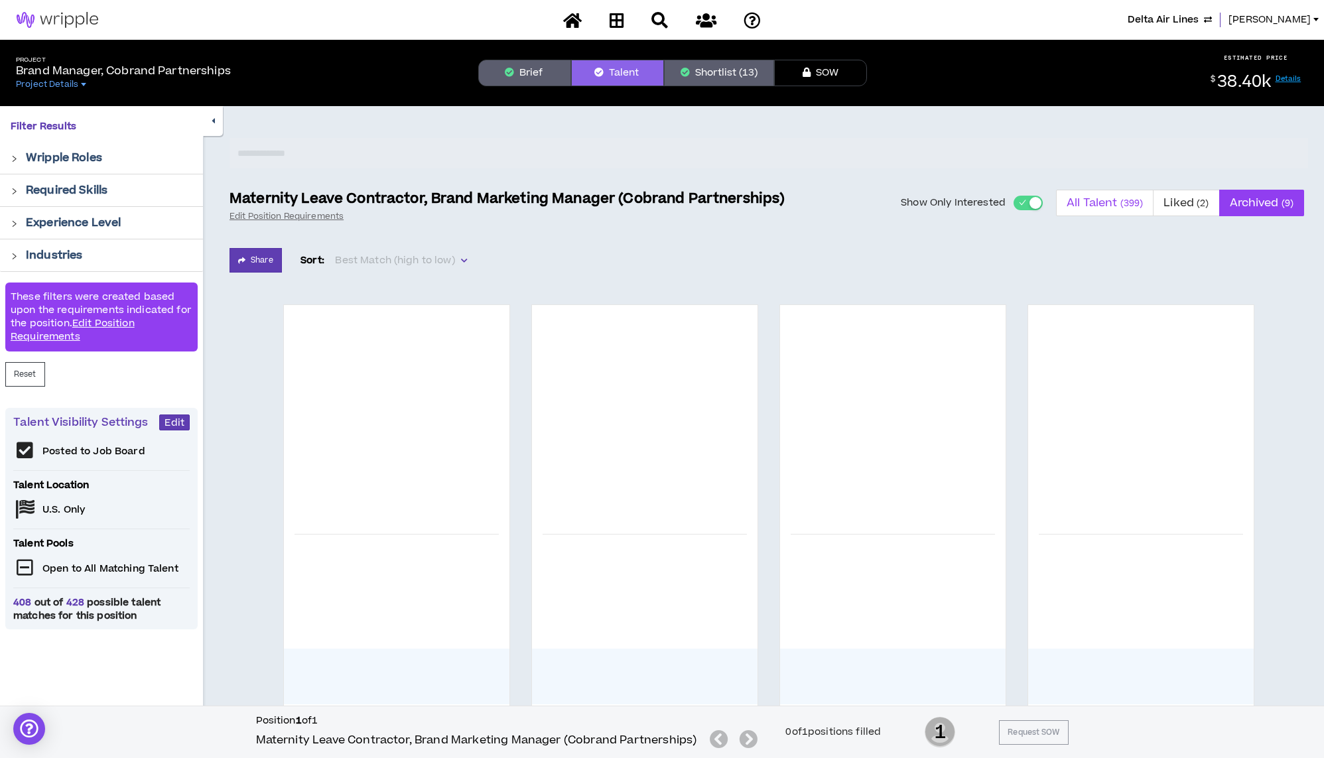
click at [1002, 198] on span "All Talent ( 399 )" at bounding box center [1104, 203] width 76 height 32
